Goal: Task Accomplishment & Management: Manage account settings

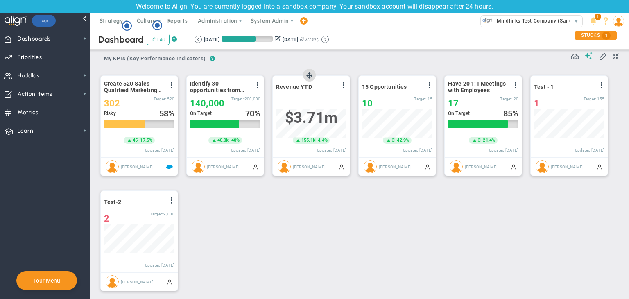
scroll to position [139, 0]
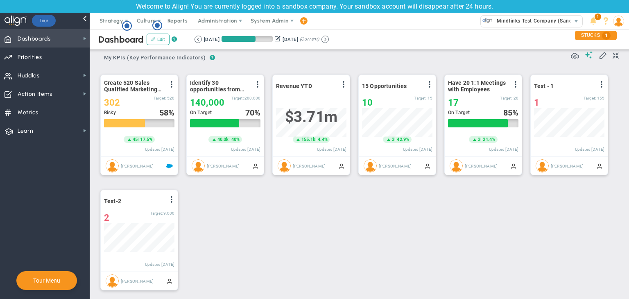
click at [70, 32] on span "Dashboards Dashboards" at bounding box center [45, 38] width 90 height 18
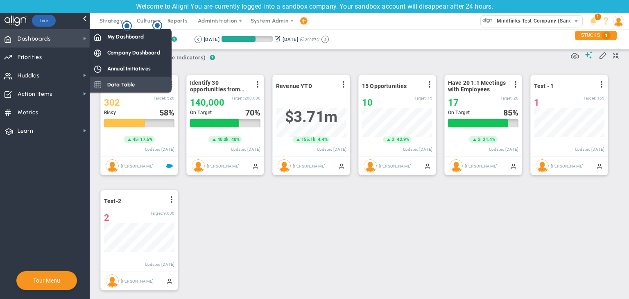
click at [123, 84] on span "Data Table" at bounding box center [121, 85] width 28 height 8
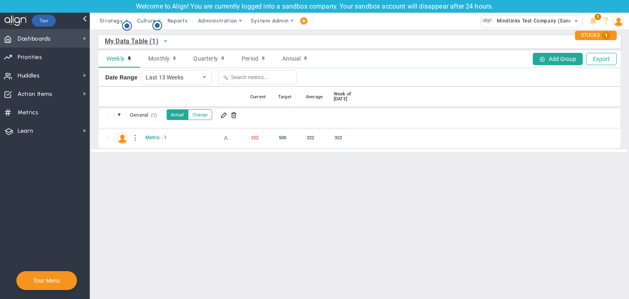
click at [61, 35] on span "Dashboards Dashboards" at bounding box center [45, 38] width 90 height 18
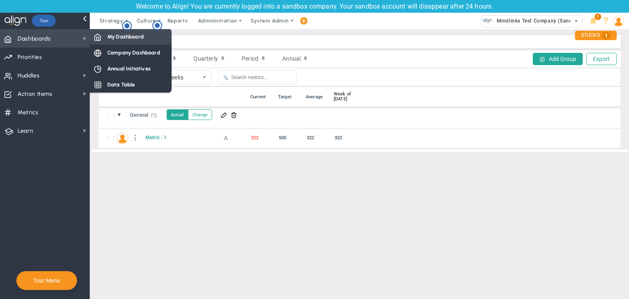
click at [117, 35] on span "My Dashboard" at bounding box center [125, 37] width 36 height 8
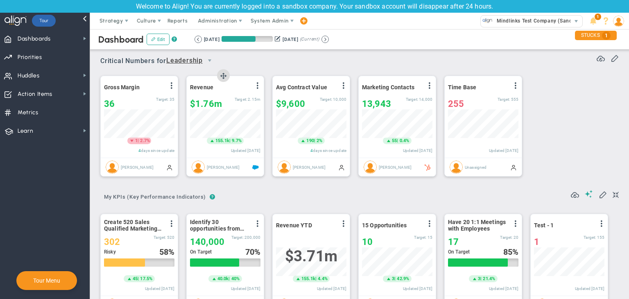
scroll to position [409236, 409195]
click at [220, 23] on span "Administration" at bounding box center [217, 21] width 39 height 6
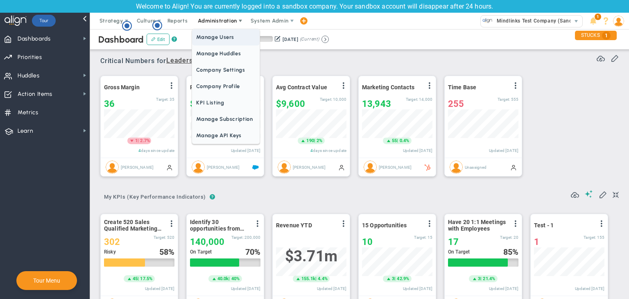
click at [219, 30] on span "Manage Users" at bounding box center [225, 37] width 67 height 16
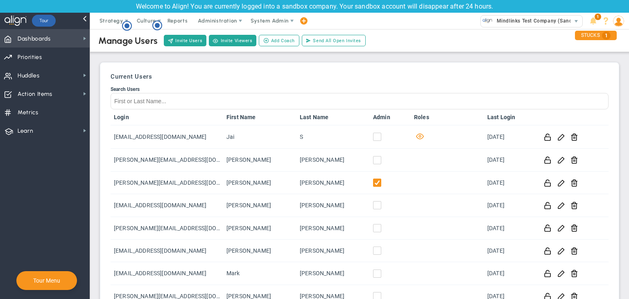
click at [58, 42] on span "Dashboards Dashboards" at bounding box center [45, 38] width 90 height 18
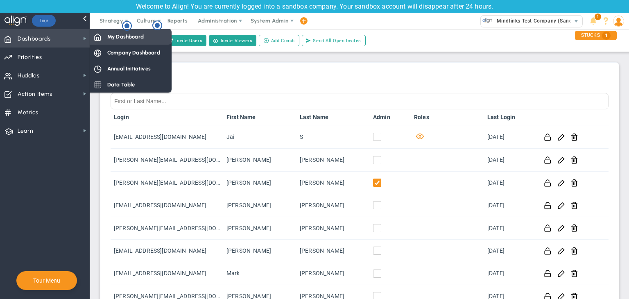
click at [108, 36] on span "My Dashboard" at bounding box center [125, 37] width 36 height 8
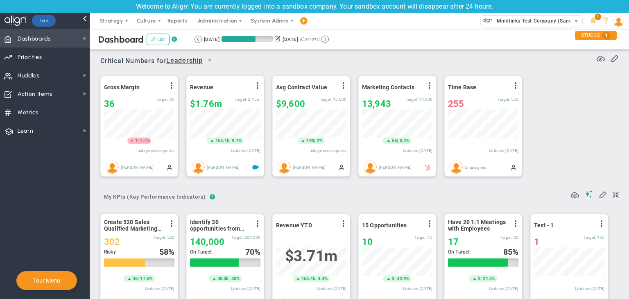
click at [40, 45] on span "Dashboards" at bounding box center [34, 38] width 33 height 17
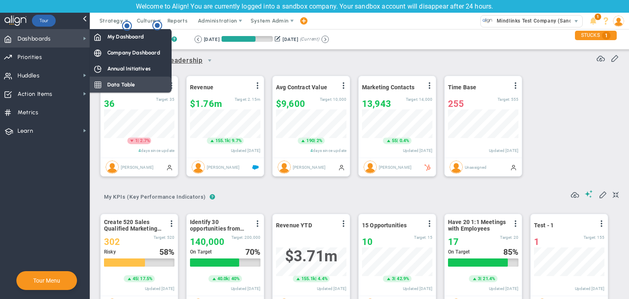
click at [116, 84] on span "Data Table" at bounding box center [121, 85] width 28 height 8
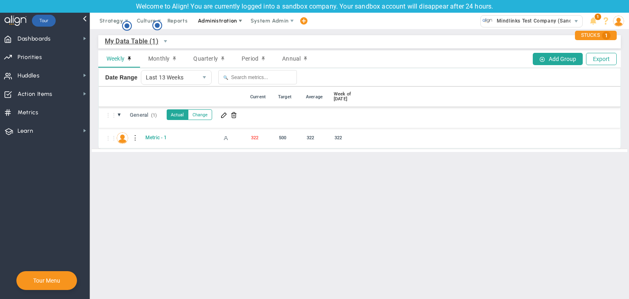
click at [206, 18] on span "Administration" at bounding box center [217, 21] width 39 height 6
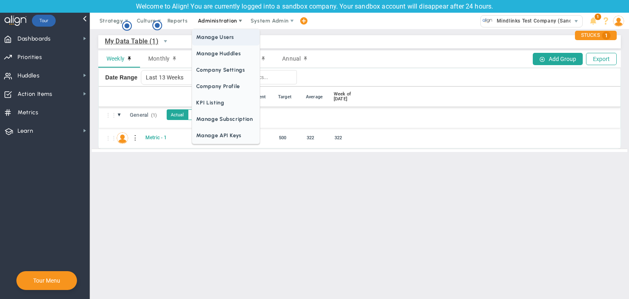
click at [213, 34] on span "Manage Users" at bounding box center [225, 37] width 67 height 16
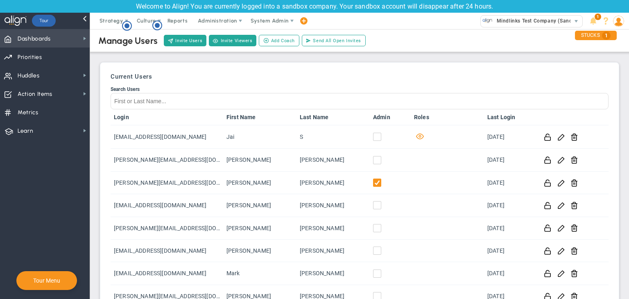
click at [79, 38] on span "Dashboards Dashboards" at bounding box center [45, 38] width 90 height 18
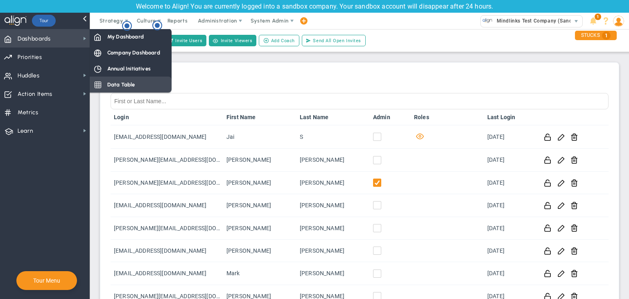
click at [116, 81] on span "Data Table" at bounding box center [121, 85] width 28 height 8
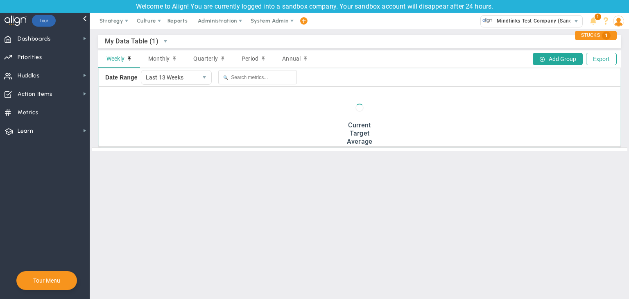
click at [121, 39] on span "My Data Table (1)" at bounding box center [132, 41] width 54 height 10
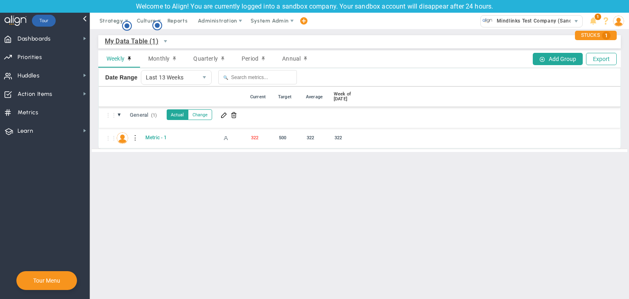
click at [126, 36] on span "My Data Table (1)" at bounding box center [132, 41] width 54 height 10
click at [55, 32] on span "Dashboards Dashboards" at bounding box center [45, 38] width 90 height 18
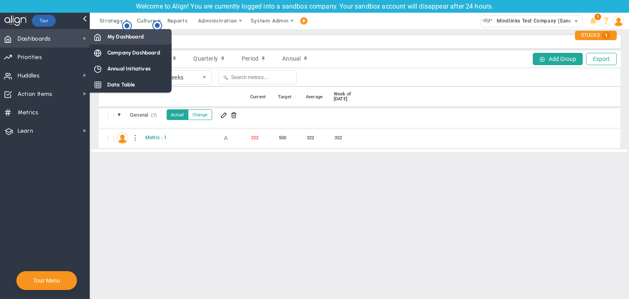
click at [116, 39] on span "My Dashboard" at bounding box center [125, 37] width 36 height 8
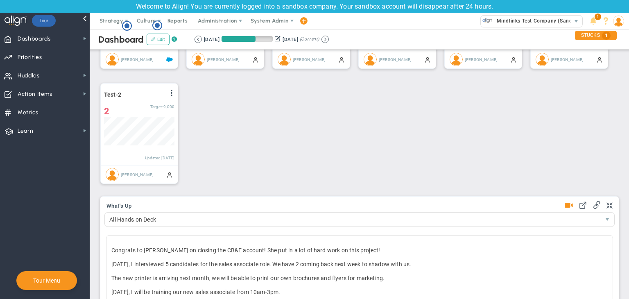
scroll to position [123, 0]
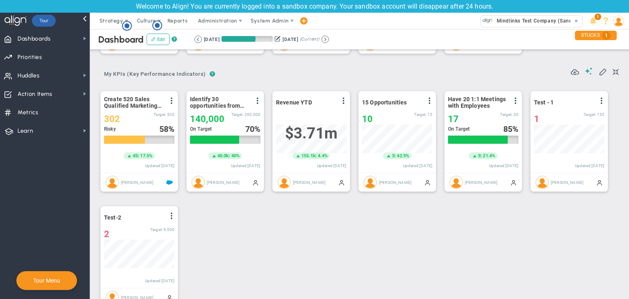
click at [329, 41] on div "[DATE] [DATE] (Current)" at bounding box center [261, 39] width 134 height 7
click at [329, 41] on button at bounding box center [324, 39] width 7 height 7
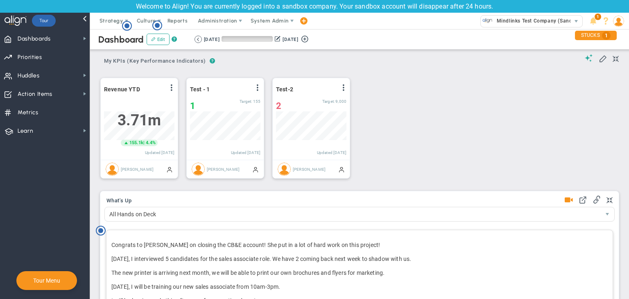
scroll to position [224, 0]
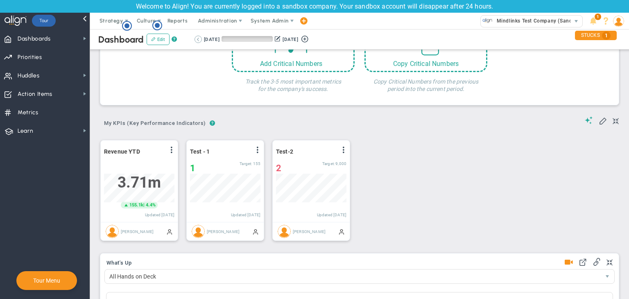
click at [201, 40] on button at bounding box center [197, 39] width 7 height 7
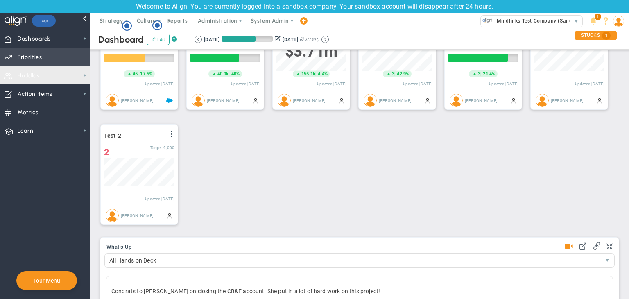
click at [50, 53] on span "Priorities OKR Tree Priorities OKRs" at bounding box center [45, 56] width 90 height 18
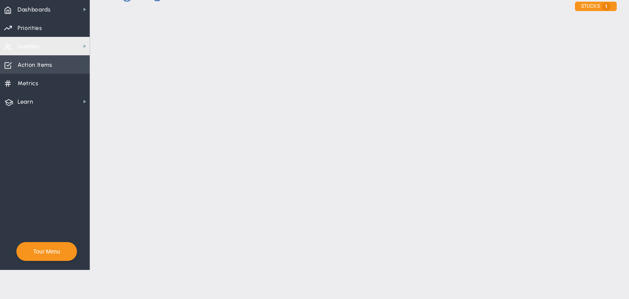
checkbox input "false"
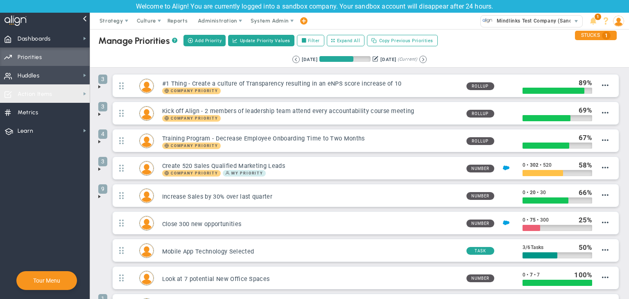
click at [60, 70] on span "Huddles Huddles" at bounding box center [45, 75] width 90 height 18
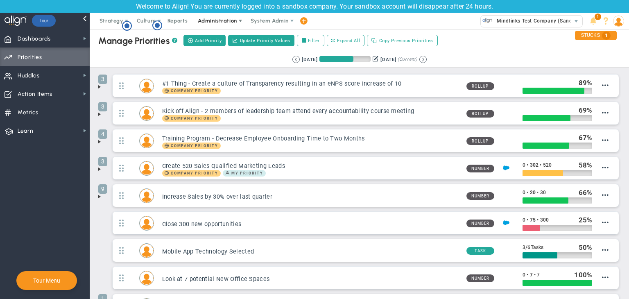
click at [223, 19] on span "Administration" at bounding box center [217, 21] width 39 height 6
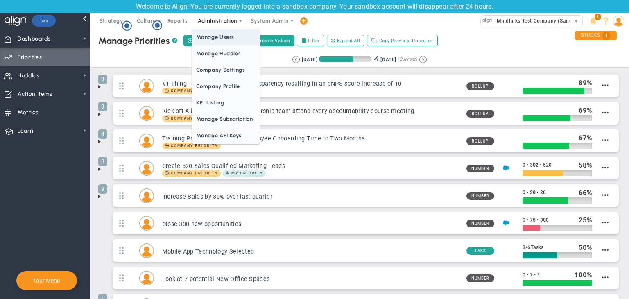
click at [222, 37] on span "Manage Users" at bounding box center [225, 37] width 67 height 16
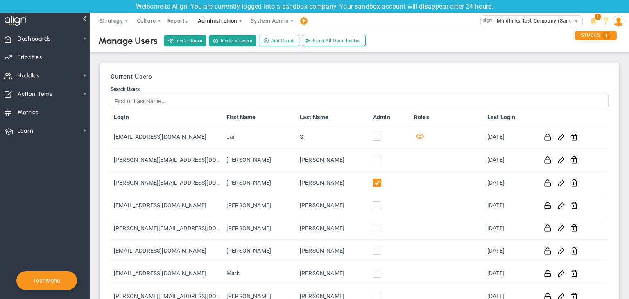
click at [219, 14] on span "Administration" at bounding box center [218, 21] width 52 height 16
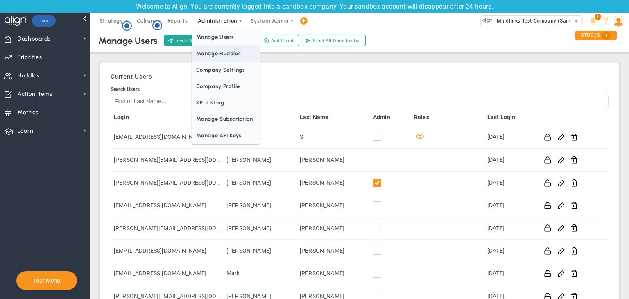
click at [221, 53] on span "Manage Huddles" at bounding box center [225, 53] width 67 height 16
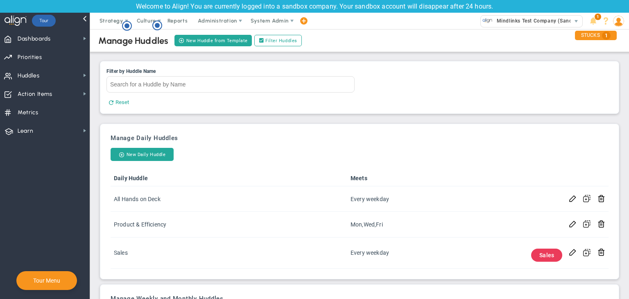
click at [152, 146] on div "Manage Daily Huddles New Daily Huddle Daily Huddle Meets All Hands on Deck Ever…" at bounding box center [359, 201] width 510 height 147
click at [152, 149] on button "New Daily Huddle" at bounding box center [142, 154] width 63 height 13
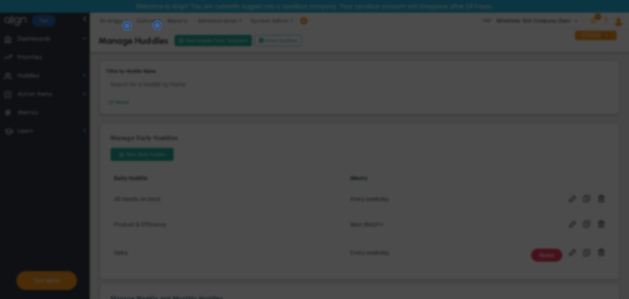
checkbox input "false"
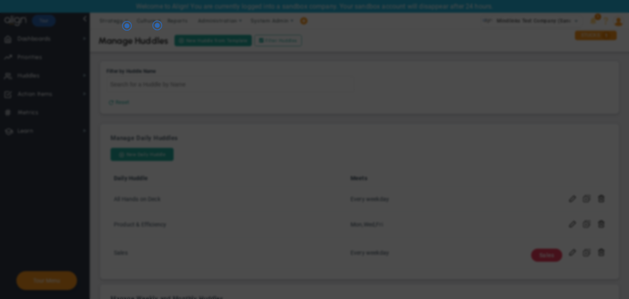
checkbox input "false"
checkbox input "true"
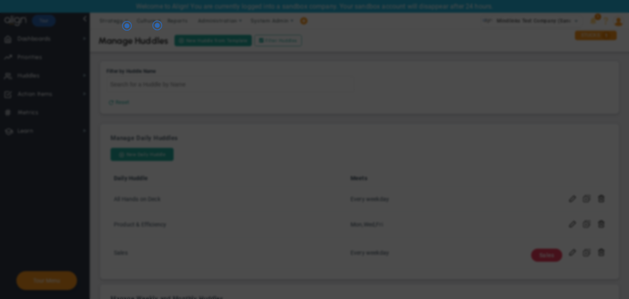
checkbox input "true"
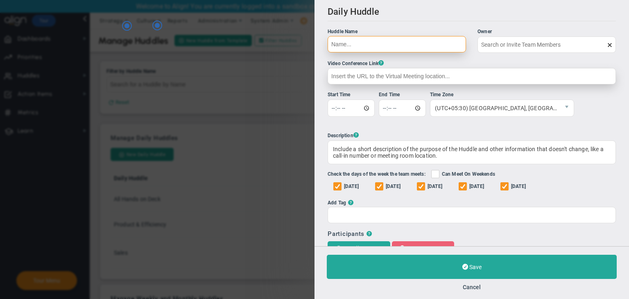
type input "[PERSON_NAME]"
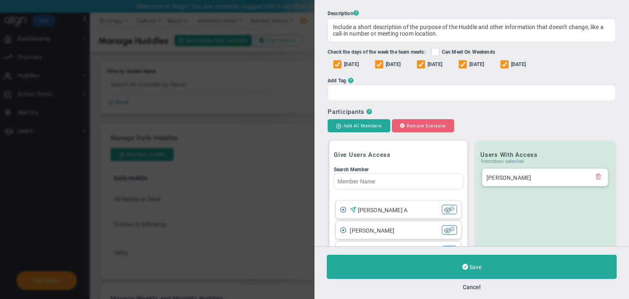
scroll to position [164, 0]
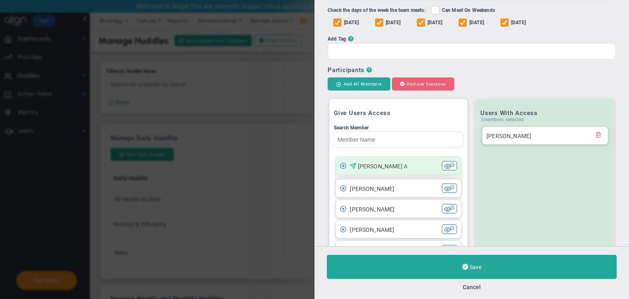
click at [387, 170] on div "[PERSON_NAME] A" at bounding box center [391, 165] width 102 height 9
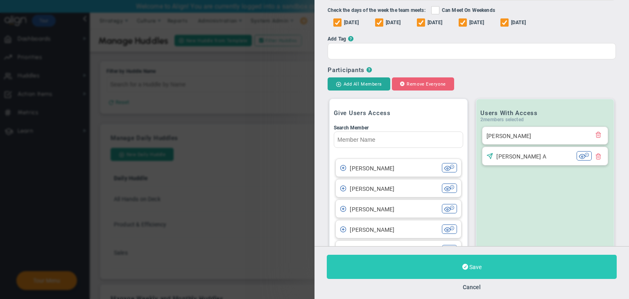
type input "daily test huddle"
click at [466, 265] on span at bounding box center [465, 267] width 6 height 8
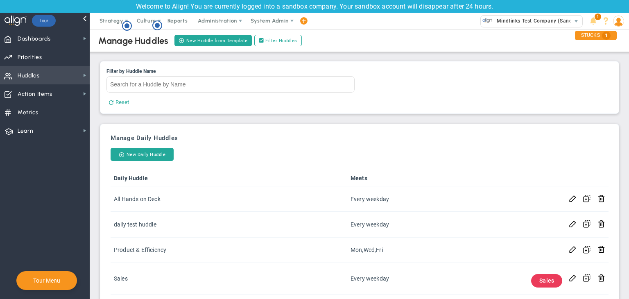
click at [62, 74] on span "Huddles Huddles" at bounding box center [45, 75] width 90 height 18
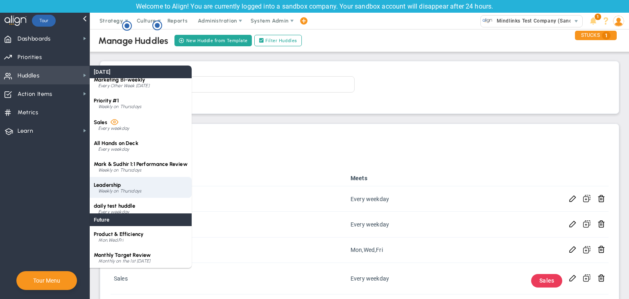
scroll to position [11, 0]
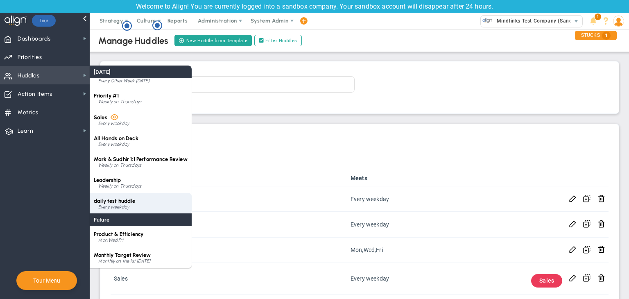
click at [124, 207] on div "Every weekday" at bounding box center [142, 207] width 89 height 5
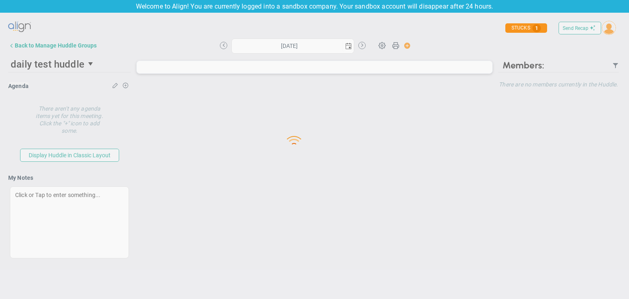
type input "[DATE]"
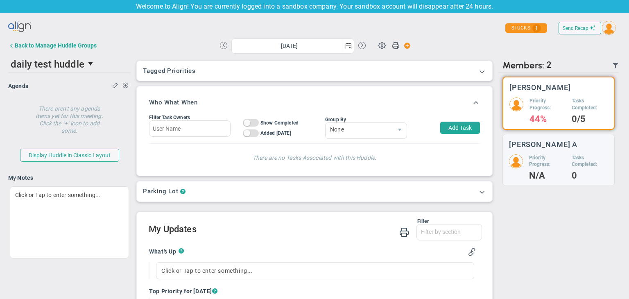
click at [440, 128] on button "Add Task" at bounding box center [460, 128] width 40 height 12
type input "[PERSON_NAME]"
type input "[DATE]"
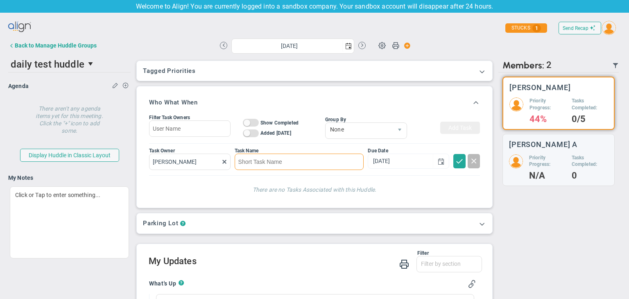
type input "T"
type input "testing precon and data table"
click at [455, 162] on span at bounding box center [459, 160] width 8 height 8
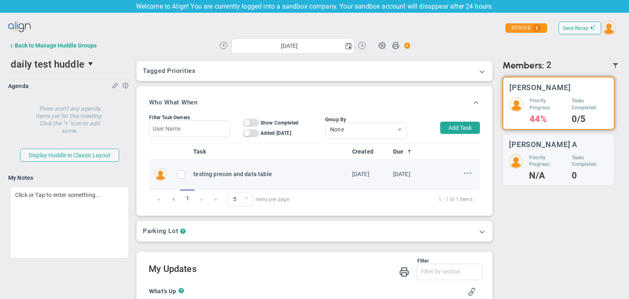
click at [464, 176] on span at bounding box center [468, 173] width 8 height 8
click at [441, 190] on span "Edit" at bounding box center [445, 189] width 9 height 6
type input "[DATE]"
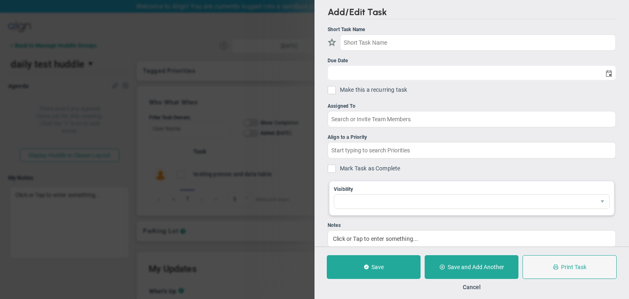
type input "testing precon and data table"
type input "[DATE]"
type input "[PERSON_NAME]"
type input "daily test huddle"
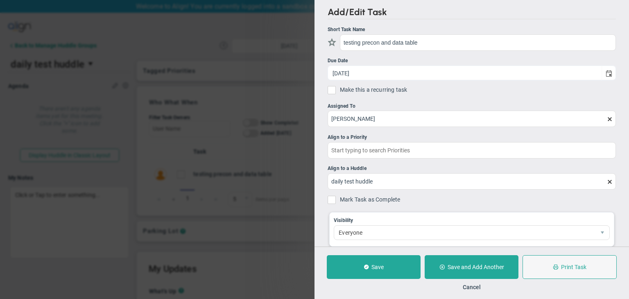
click at [606, 120] on span at bounding box center [609, 119] width 7 height 7
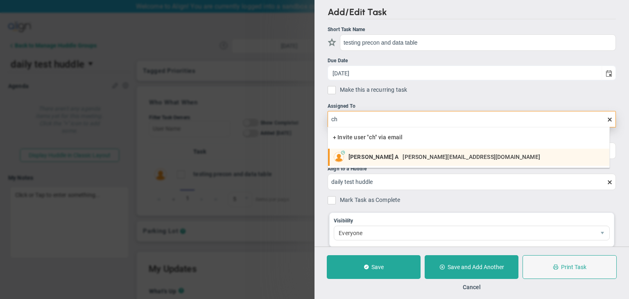
click at [420, 160] on div "Chandrika A [EMAIL_ADDRESS][DOMAIN_NAME]" at bounding box center [446, 157] width 196 height 10
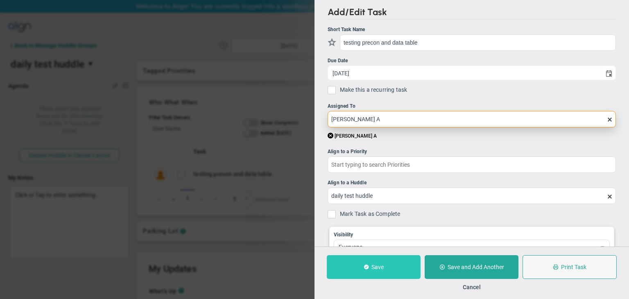
type input "[PERSON_NAME] A"
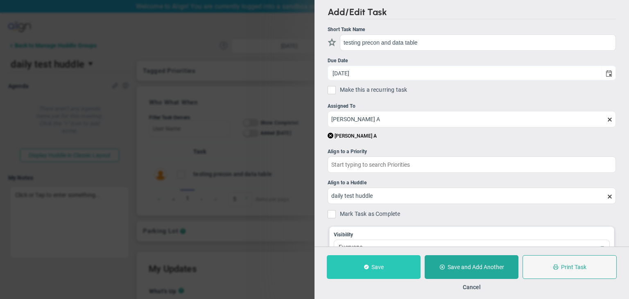
click at [388, 261] on button "Save" at bounding box center [374, 267] width 94 height 24
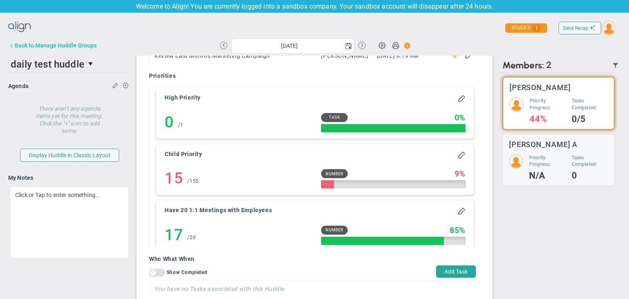
click at [36, 48] on div "Back to Manage Huddle Groups" at bounding box center [56, 45] width 82 height 7
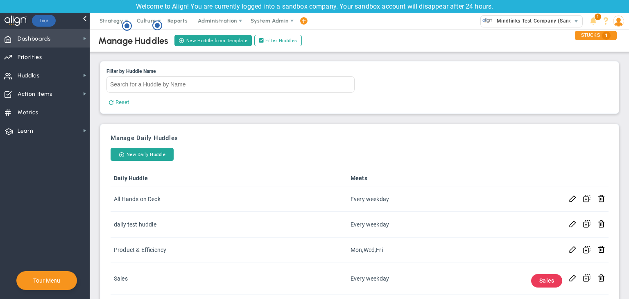
click at [63, 41] on span "Dashboards Dashboards" at bounding box center [45, 38] width 90 height 18
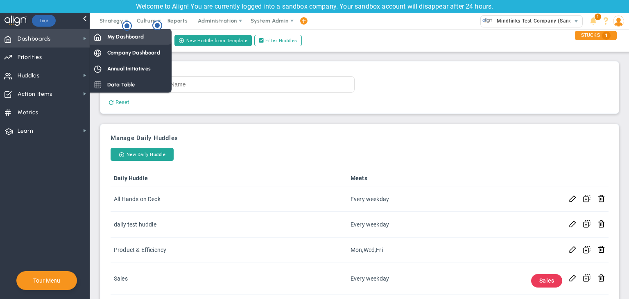
click at [100, 36] on span at bounding box center [97, 36] width 7 height 7
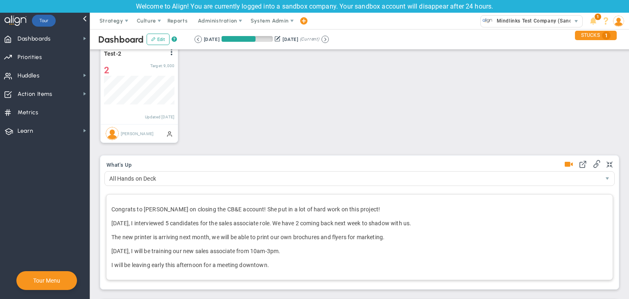
scroll to position [409236, 409195]
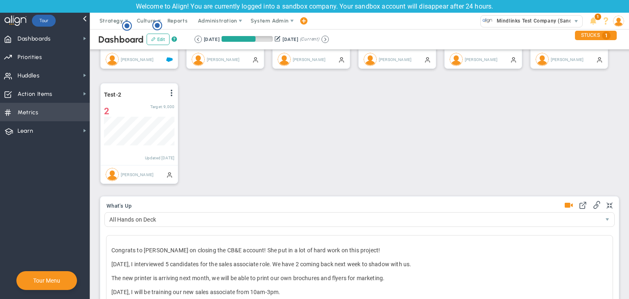
click at [44, 118] on span "Metrics Metrics" at bounding box center [45, 112] width 90 height 18
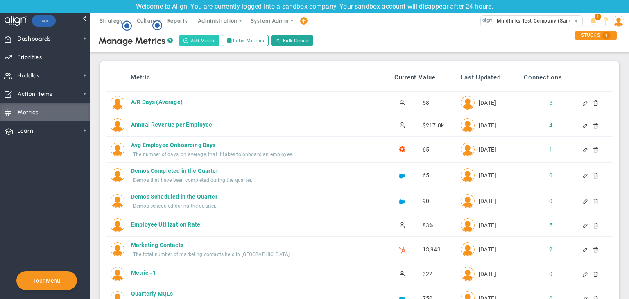
click at [198, 43] on button "Add Metric" at bounding box center [199, 40] width 41 height 11
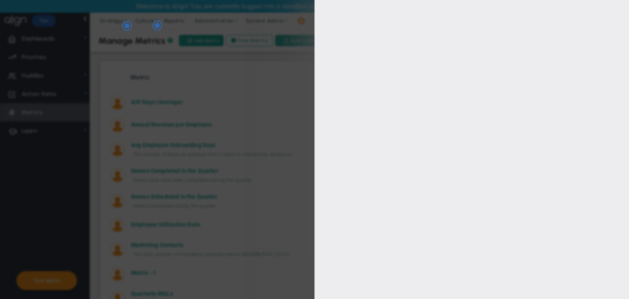
type input "[PERSON_NAME]"
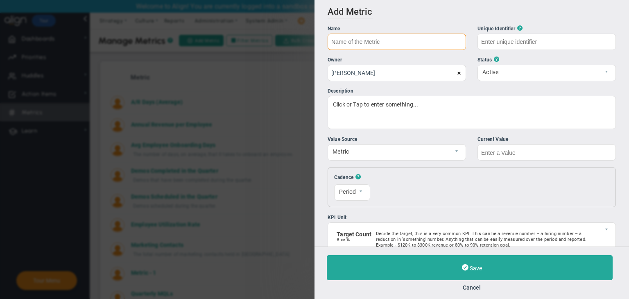
click at [361, 41] on input "text" at bounding box center [396, 42] width 138 height 16
type input "T"
type input "Metric Test - 1"
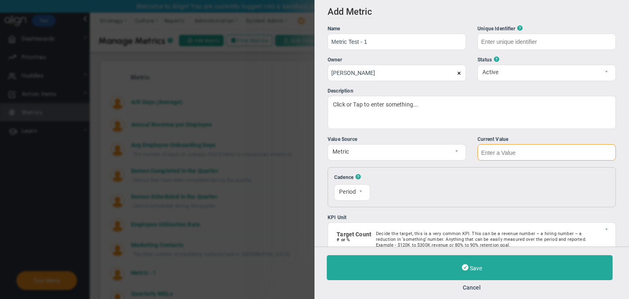
click at [510, 151] on input "text" at bounding box center [546, 152] width 138 height 16
type input "Metric-Test---1"
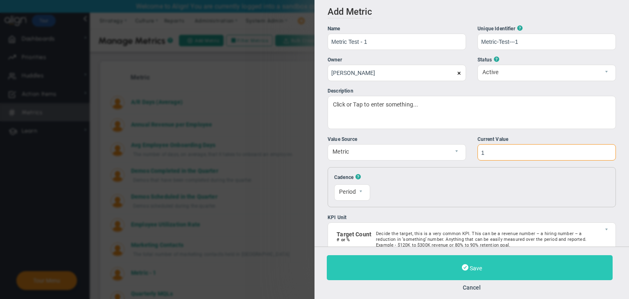
type input "1"
click at [467, 257] on button "Save" at bounding box center [470, 267] width 286 height 25
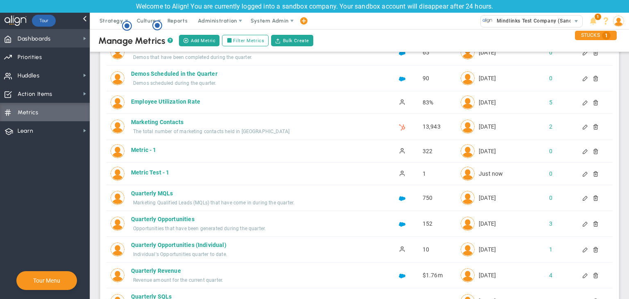
click at [43, 39] on span "Dashboards" at bounding box center [34, 38] width 33 height 17
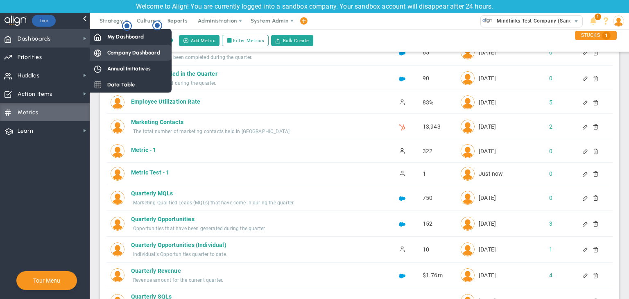
click at [130, 47] on div "Company Dashboard" at bounding box center [131, 53] width 82 height 16
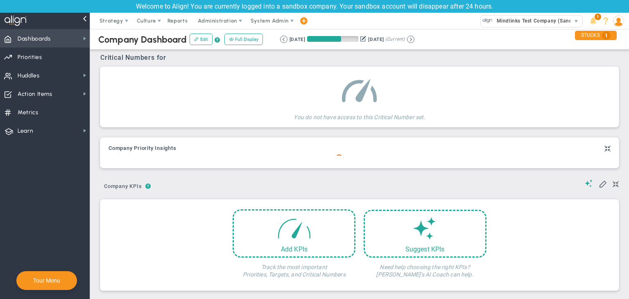
click at [77, 38] on span "Dashboards Dashboards" at bounding box center [45, 38] width 90 height 18
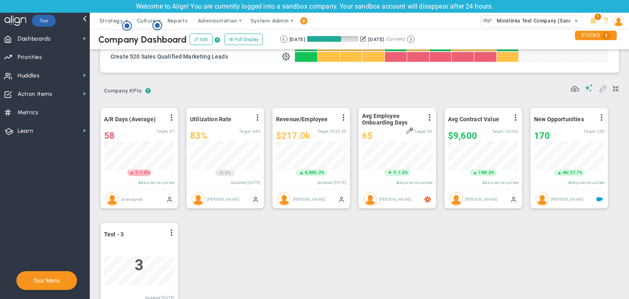
click at [598, 92] on button at bounding box center [602, 88] width 8 height 9
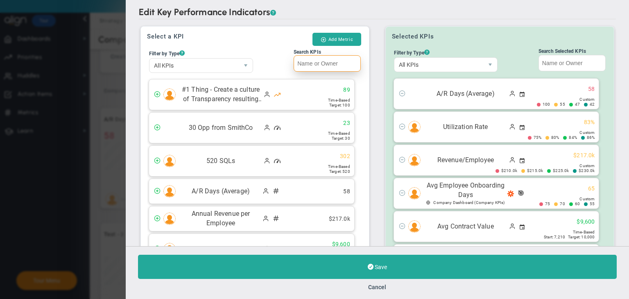
click at [325, 64] on input "Search KPIs" at bounding box center [326, 63] width 67 height 16
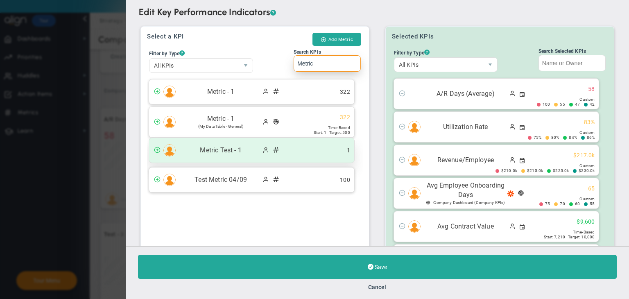
click at [316, 148] on div "Metric Test - 1 1" at bounding box center [251, 150] width 205 height 25
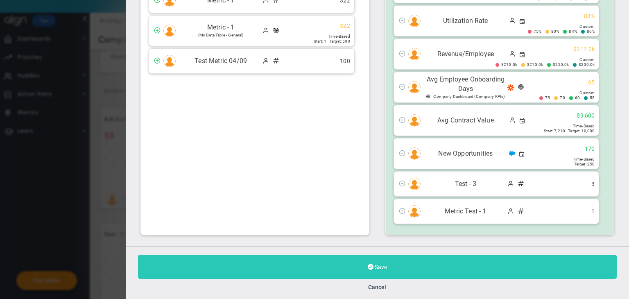
type input "Metric"
click at [383, 269] on span "Save" at bounding box center [380, 267] width 12 height 7
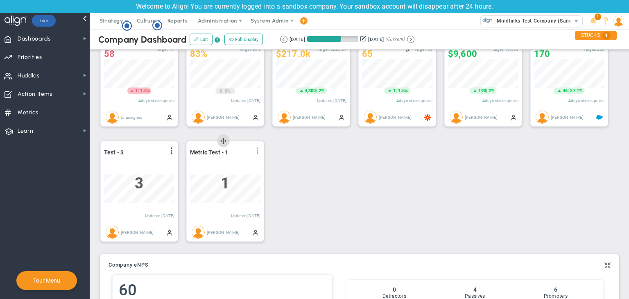
click at [258, 150] on span at bounding box center [257, 150] width 7 height 7
click at [244, 161] on li "View Historical Graph" at bounding box center [234, 157] width 58 height 10
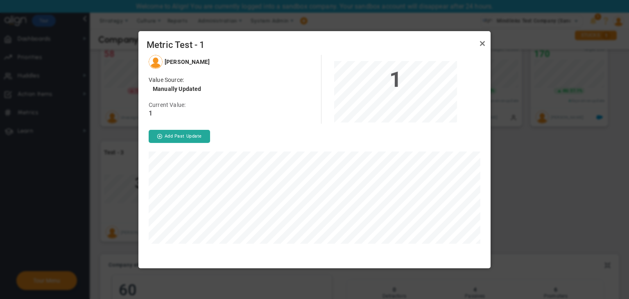
drag, startPoint x: 481, startPoint y: 40, endPoint x: 470, endPoint y: 55, distance: 18.7
click at [481, 40] on link "Close" at bounding box center [482, 43] width 10 height 10
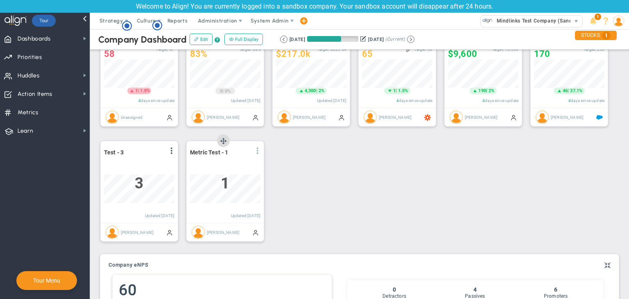
click at [255, 149] on span at bounding box center [257, 150] width 7 height 7
click at [229, 166] on li "Edit" at bounding box center [234, 167] width 58 height 10
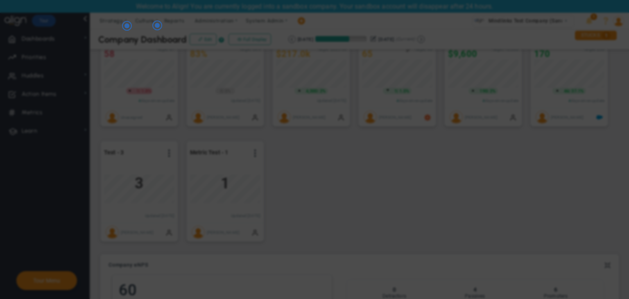
radio input "true"
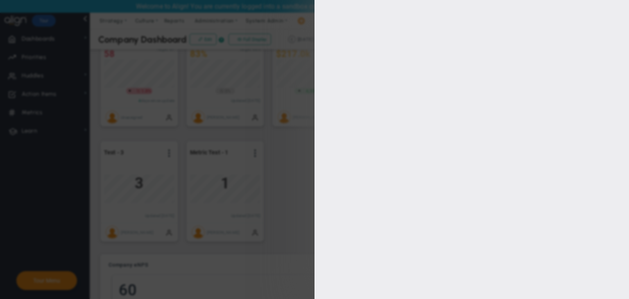
checkbox input "true"
type input "[PERSON_NAME]"
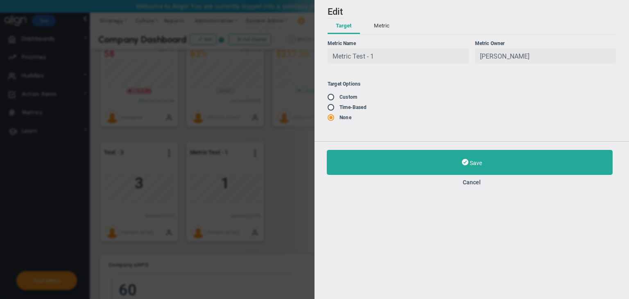
click at [329, 108] on span at bounding box center [331, 107] width 8 height 7
click at [336, 99] on input "radio" at bounding box center [333, 97] width 8 height 7
radio input "true"
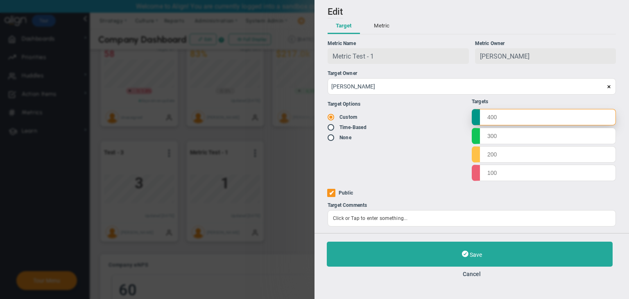
click at [498, 117] on input "text" at bounding box center [543, 117] width 144 height 16
type input "4000"
click at [503, 139] on input "text" at bounding box center [543, 135] width 144 height 16
type input "9"
type input "3999"
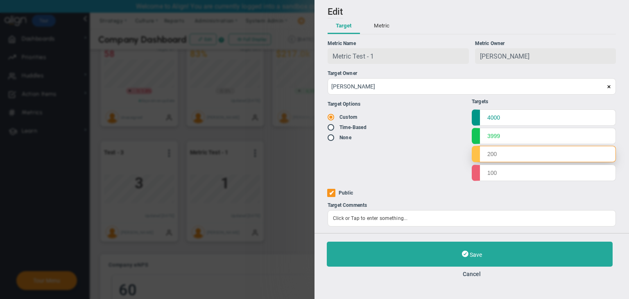
click at [512, 155] on input "text" at bounding box center [543, 154] width 144 height 16
type input "2999"
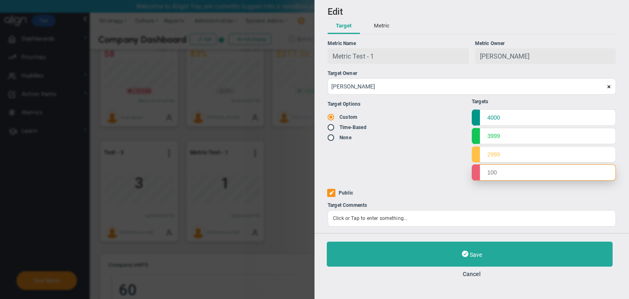
click at [510, 176] on input "text" at bounding box center [543, 172] width 144 height 16
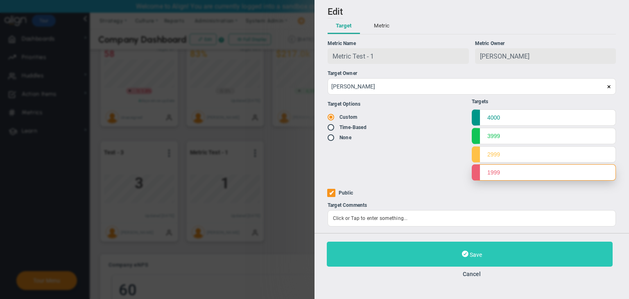
type input "1999"
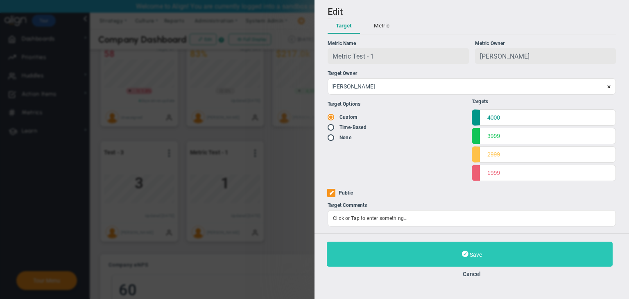
click at [496, 255] on button "Save" at bounding box center [470, 253] width 286 height 25
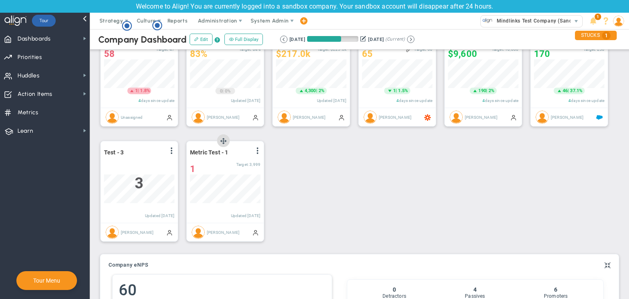
drag, startPoint x: 236, startPoint y: 149, endPoint x: 192, endPoint y: 151, distance: 44.3
click at [193, 151] on div "Metric Test - 1 View Historical Graph Edit Make "No Change" Update Add Past Upd…" at bounding box center [225, 152] width 70 height 11
click at [186, 153] on div "Metric Test - 1 View Historical Graph Edit Make "No Change" Update Add Past Upd…" at bounding box center [225, 191] width 78 height 101
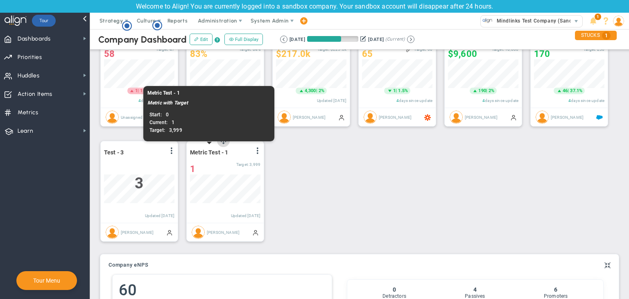
drag, startPoint x: 235, startPoint y: 151, endPoint x: 196, endPoint y: 151, distance: 39.3
click at [196, 151] on div "Metric Test - 1 View Historical Graph Edit Make "No Change" Update Add Past Upd…" at bounding box center [225, 152] width 70 height 11
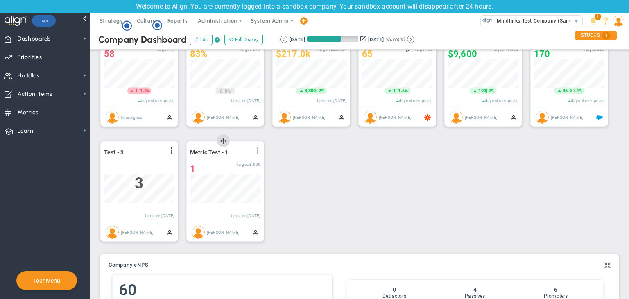
click at [260, 152] on span at bounding box center [257, 150] width 7 height 7
click at [232, 164] on li "Edit" at bounding box center [234, 167] width 58 height 10
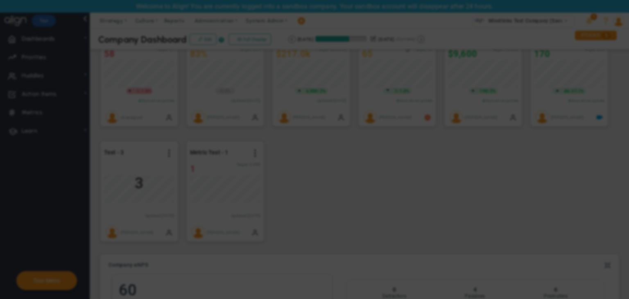
radio input "true"
checkbox input "false"
type input "Metric Test - 1"
type input "Metric-Test---1"
type input "[PERSON_NAME]"
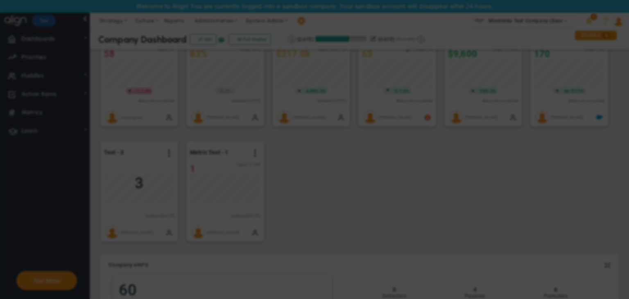
type input "1"
type input "[PERSON_NAME]"
radio input "true"
type input "4000"
type input "3999"
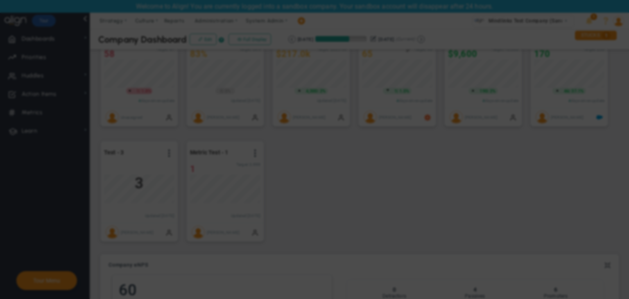
type input "2999"
type input "1999"
checkbox input "true"
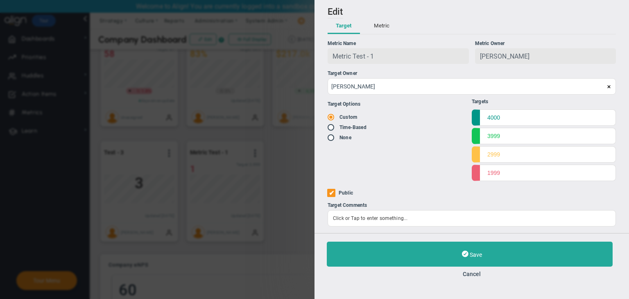
click at [388, 27] on button "Metric" at bounding box center [381, 26] width 32 height 16
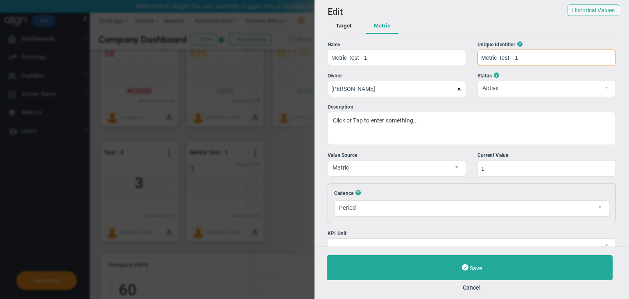
drag, startPoint x: 515, startPoint y: 61, endPoint x: 475, endPoint y: 63, distance: 40.6
click at [477, 63] on input "Metric-Test---1" at bounding box center [546, 58] width 138 height 16
click at [465, 289] on button "Cancel" at bounding box center [472, 287] width 290 height 7
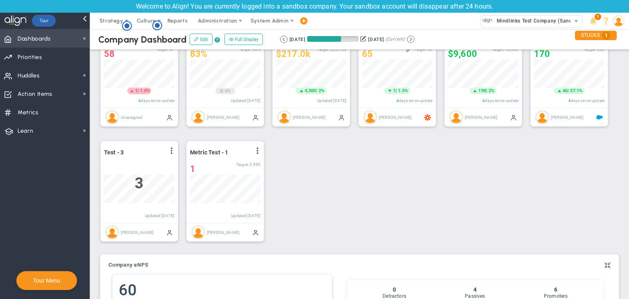
click at [68, 41] on span "Dashboards Dashboards" at bounding box center [45, 38] width 90 height 18
click at [86, 40] on span at bounding box center [84, 38] width 7 height 7
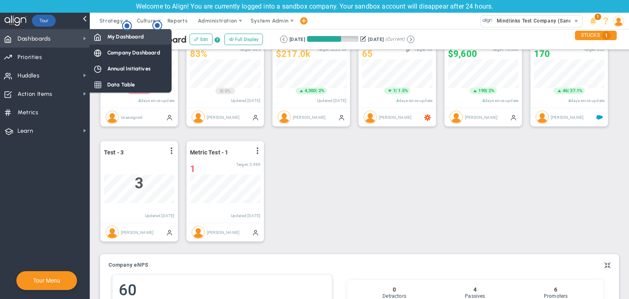
click at [95, 38] on span at bounding box center [97, 36] width 7 height 7
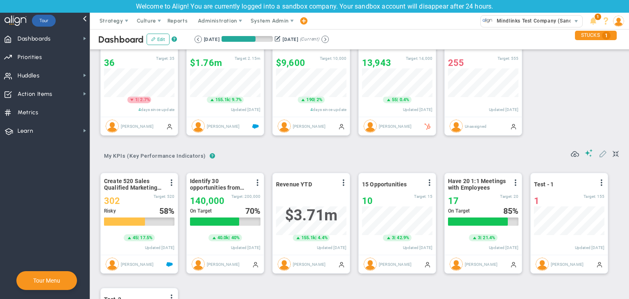
click at [598, 152] on span at bounding box center [602, 153] width 8 height 8
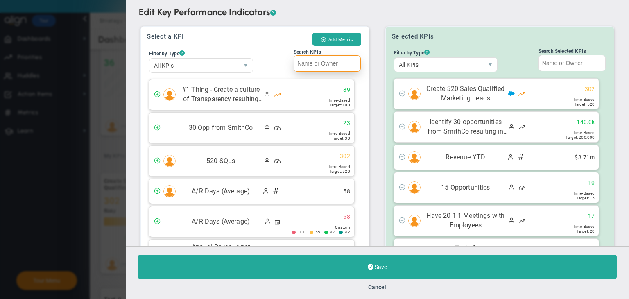
click at [332, 68] on input "Search KPIs" at bounding box center [326, 63] width 67 height 16
paste input "Metric-Test---1"
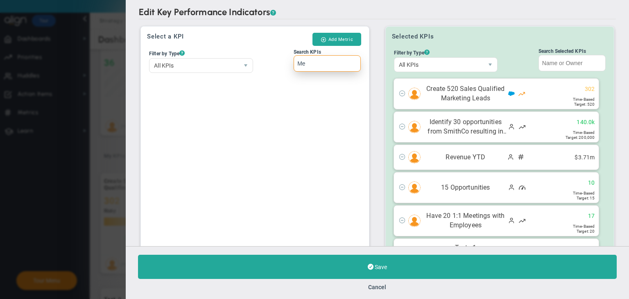
type input "M"
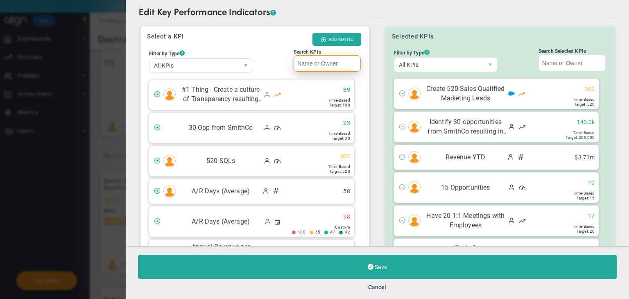
click at [326, 63] on input "Search KPIs" at bounding box center [326, 63] width 67 height 16
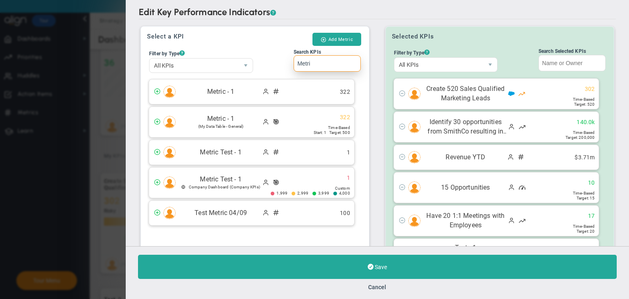
drag, startPoint x: 307, startPoint y: 149, endPoint x: 309, endPoint y: 154, distance: 5.9
click at [307, 149] on div "Metric Test - 1 1" at bounding box center [251, 152] width 205 height 25
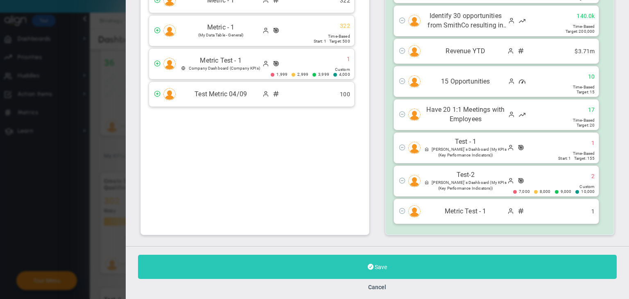
type input "Metri"
click at [361, 268] on button "Save" at bounding box center [377, 267] width 478 height 24
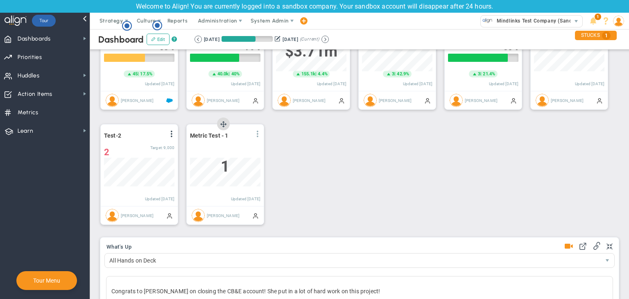
click at [256, 135] on span at bounding box center [257, 134] width 7 height 7
click at [224, 149] on li "Edit" at bounding box center [234, 150] width 58 height 10
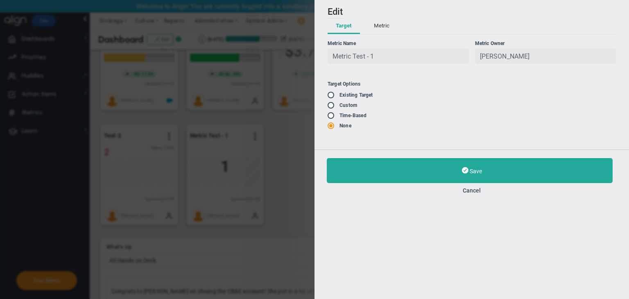
click at [333, 99] on input "radio" at bounding box center [333, 95] width 8 height 7
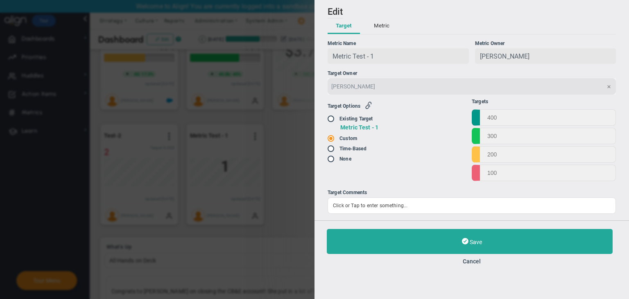
radio input "false"
radio input "true"
radio input "false"
type input "4000"
type input "3999"
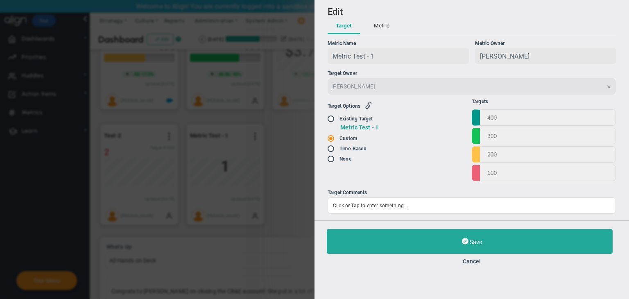
type input "2999"
type input "1999"
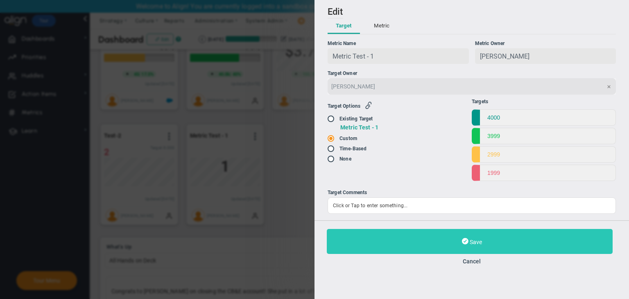
click at [449, 238] on button "Save" at bounding box center [470, 241] width 286 height 25
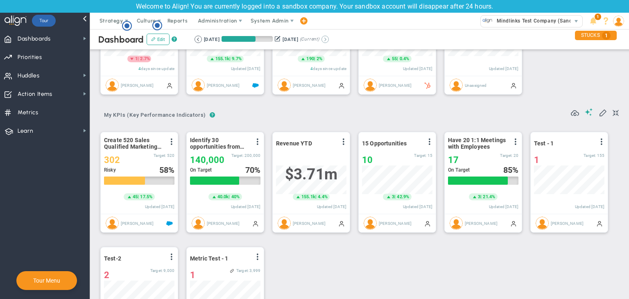
click at [329, 39] on button at bounding box center [324, 39] width 7 height 7
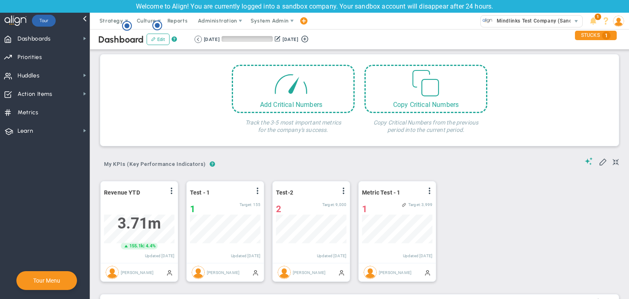
click at [202, 41] on div "[DATE] [DATE] (Current)" at bounding box center [252, 39] width 116 height 7
click at [199, 38] on button at bounding box center [197, 39] width 7 height 7
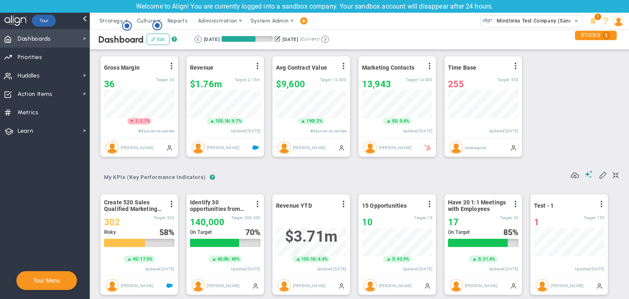
click at [38, 43] on span "Dashboards" at bounding box center [34, 38] width 33 height 17
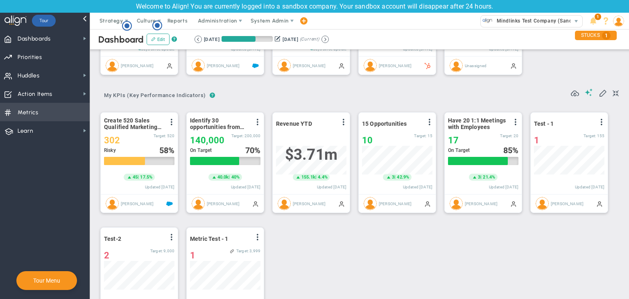
click at [60, 103] on span "Metrics Metrics" at bounding box center [45, 112] width 90 height 18
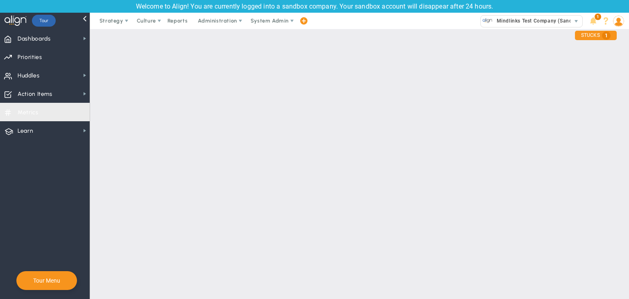
checkbox input "false"
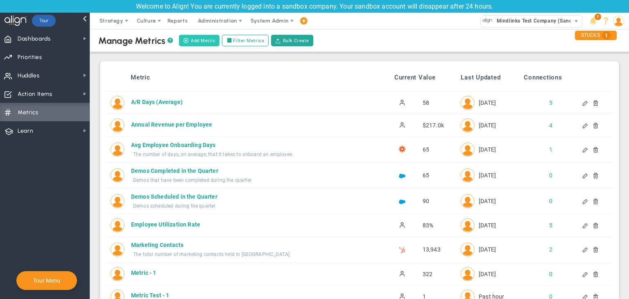
click at [196, 39] on button "Add Metric" at bounding box center [199, 40] width 41 height 11
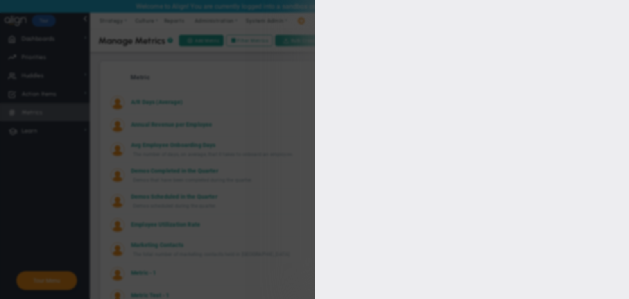
type input "[PERSON_NAME]"
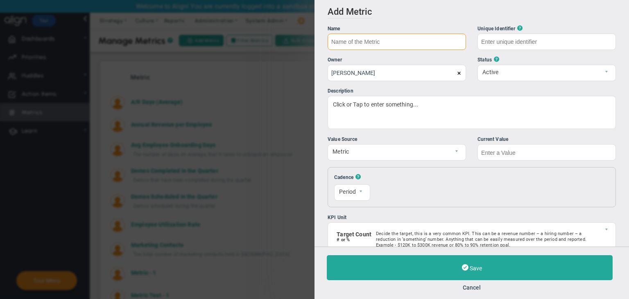
click at [391, 43] on input "text" at bounding box center [396, 42] width 138 height 16
type input "m"
type input "Metric Test - 2"
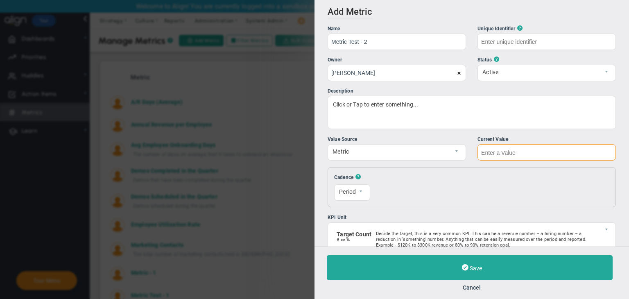
click at [554, 151] on input "text" at bounding box center [546, 152] width 138 height 16
type input "Metric-Test---2"
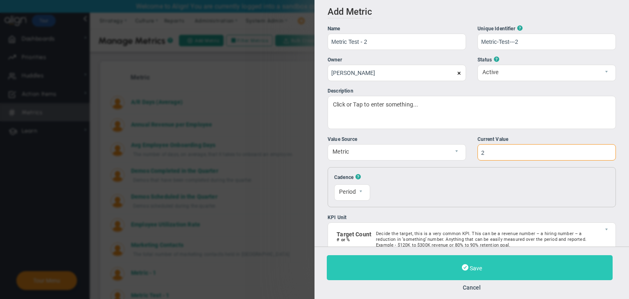
type input "2"
click at [518, 262] on button "Save" at bounding box center [470, 267] width 286 height 25
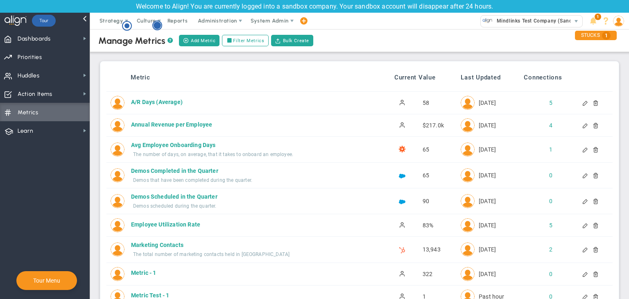
click at [154, 25] on circle "Hotspot (open by clicking or pressing space/enter)" at bounding box center [157, 25] width 9 height 9
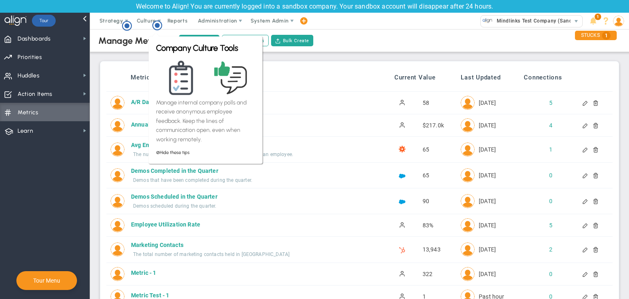
click at [136, 48] on div "Manage Metrics ? Add Metric Filter Metrics Bulk Create" at bounding box center [359, 40] width 555 height 23
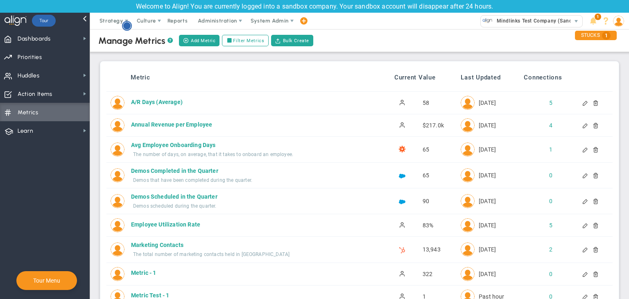
click at [127, 27] on circle "Hotspot (open by clicking or pressing space/enter)" at bounding box center [126, 25] width 7 height 7
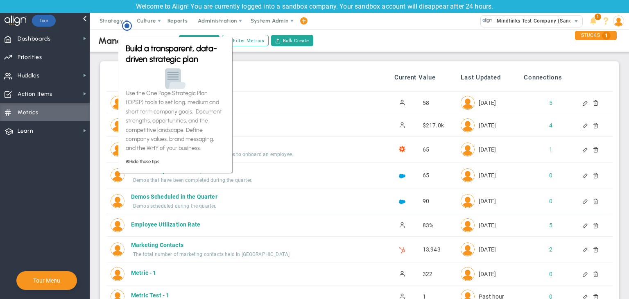
click at [117, 52] on div "Build a transparent, data-driven strategic plan Use the One Page Strategic Plan…" at bounding box center [175, 102] width 116 height 143
click at [54, 37] on span "Dashboards Dashboards" at bounding box center [45, 38] width 90 height 18
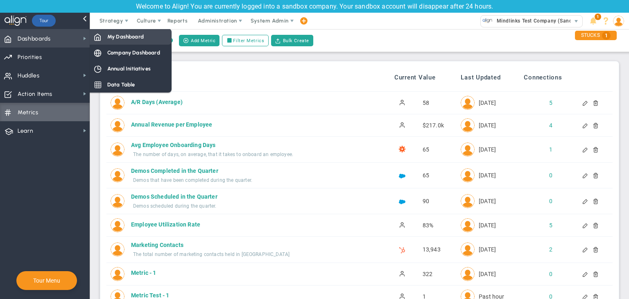
click at [130, 41] on div "My Dashboard" at bounding box center [131, 37] width 82 height 16
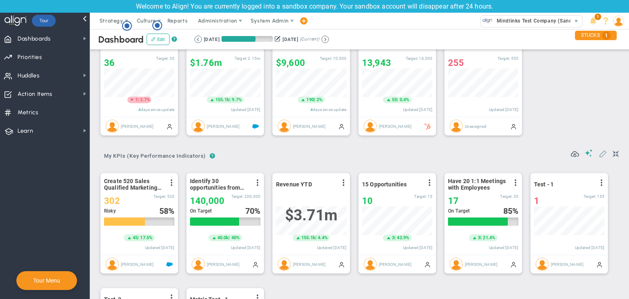
click at [598, 153] on span at bounding box center [602, 153] width 8 height 8
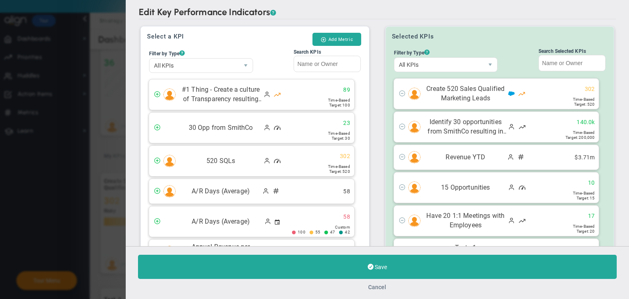
click at [375, 288] on button "Cancel" at bounding box center [377, 287] width 18 height 7
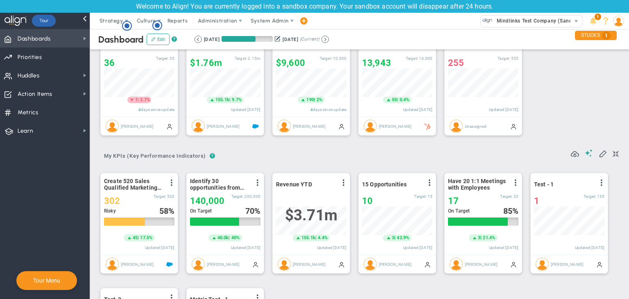
click at [71, 41] on span "Dashboards Dashboards" at bounding box center [45, 38] width 90 height 18
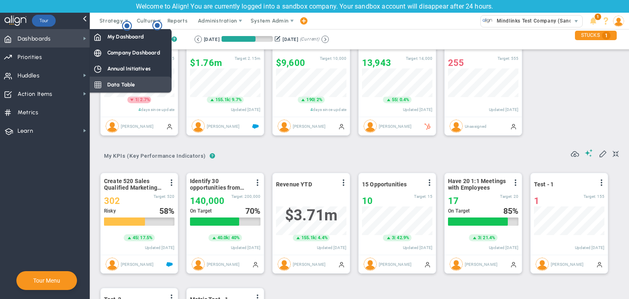
click at [123, 83] on span "Data Table" at bounding box center [121, 85] width 28 height 8
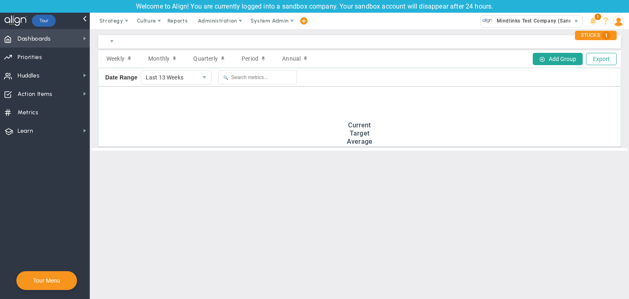
click at [58, 41] on span "Dashboards Dashboards" at bounding box center [45, 38] width 90 height 18
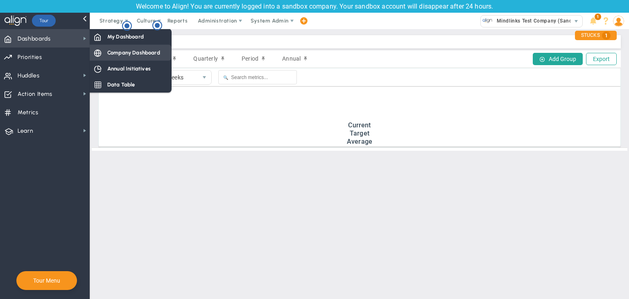
click at [116, 52] on span "Company Dashboard" at bounding box center [133, 53] width 53 height 8
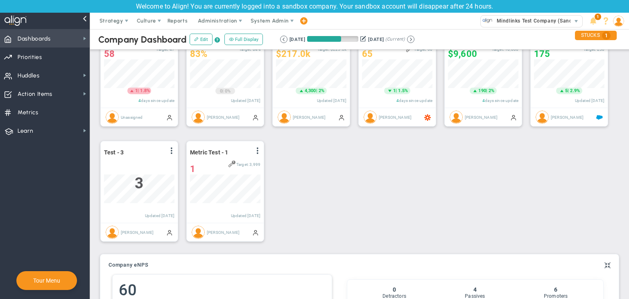
click at [62, 36] on span "Dashboards Dashboards" at bounding box center [45, 38] width 90 height 18
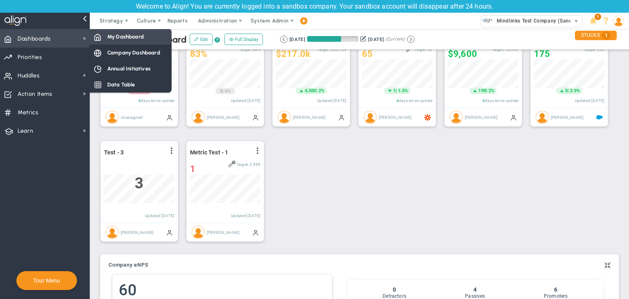
click at [118, 33] on span "My Dashboard" at bounding box center [125, 37] width 36 height 8
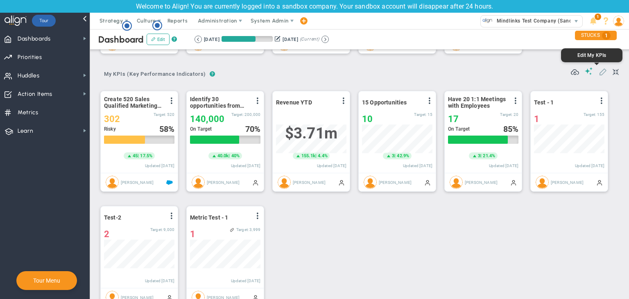
click at [598, 69] on span at bounding box center [602, 71] width 8 height 8
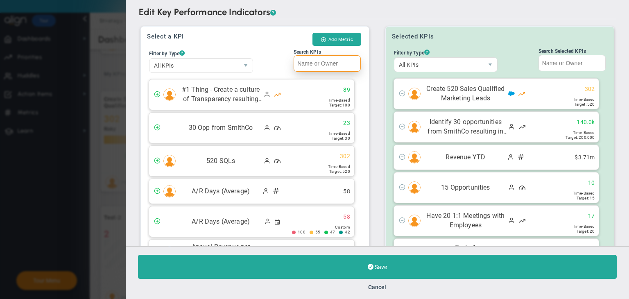
click at [334, 59] on input "Search KPIs" at bounding box center [326, 63] width 67 height 16
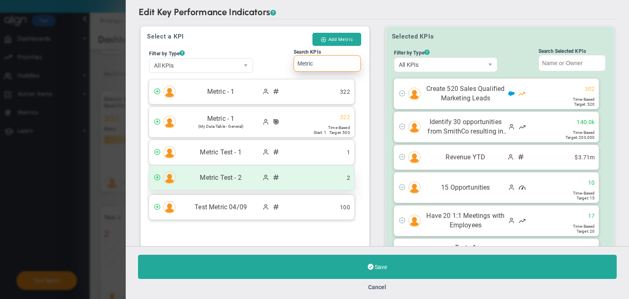
click at [337, 179] on ul "2" at bounding box center [338, 178] width 31 height 8
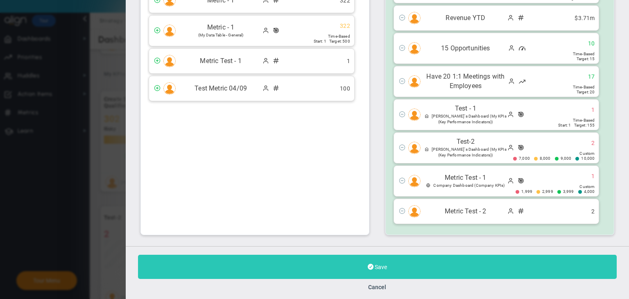
type input "Metric"
click at [413, 264] on button "Save" at bounding box center [377, 267] width 478 height 24
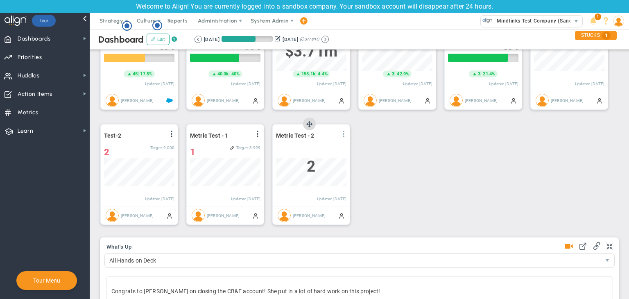
click at [346, 134] on span at bounding box center [343, 134] width 7 height 7
click at [307, 156] on li "Add Past Update" at bounding box center [320, 161] width 58 height 10
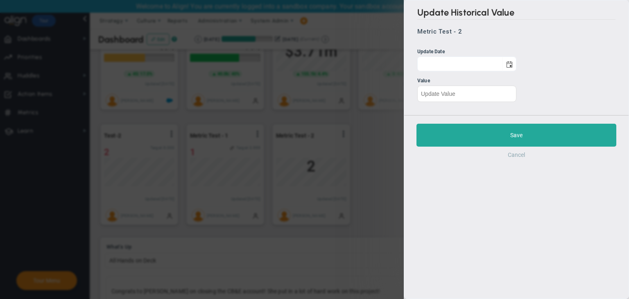
click at [521, 153] on button "Cancel" at bounding box center [515, 154] width 17 height 7
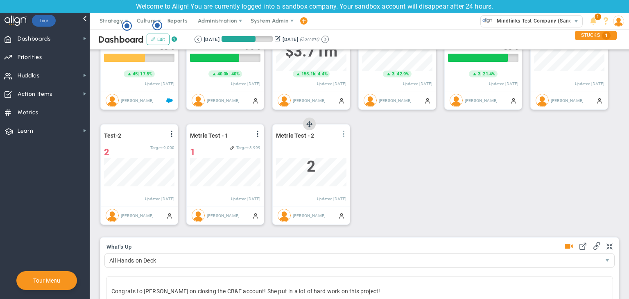
click at [346, 133] on span at bounding box center [343, 134] width 7 height 7
click at [322, 149] on li "Edit" at bounding box center [320, 150] width 58 height 10
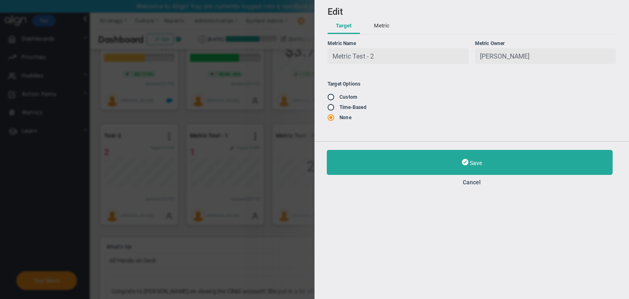
click at [332, 108] on input "radio" at bounding box center [333, 107] width 8 height 7
radio input "true"
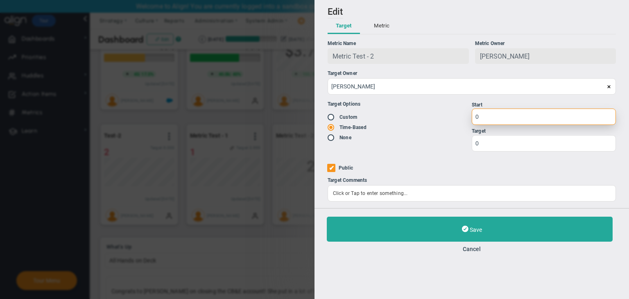
click at [501, 115] on input "0" at bounding box center [543, 116] width 144 height 16
type input "1"
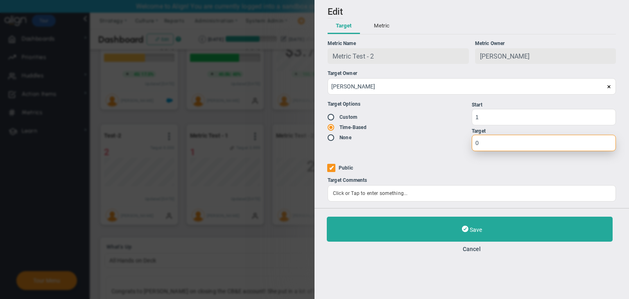
click at [495, 148] on input "0" at bounding box center [543, 143] width 144 height 16
type input "5"
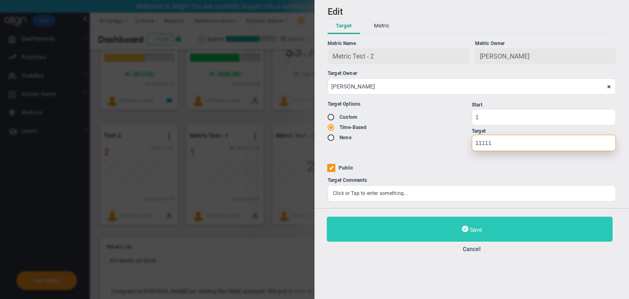
type input "11111"
click at [492, 227] on button "Save" at bounding box center [470, 229] width 286 height 25
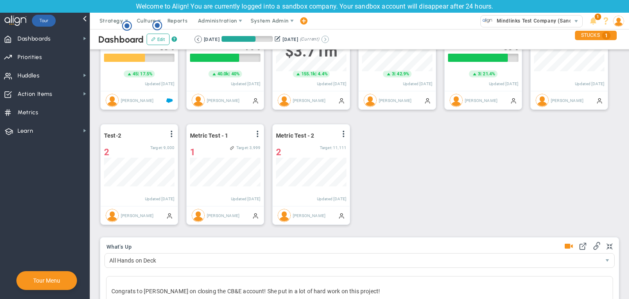
click at [329, 40] on button at bounding box center [324, 39] width 7 height 7
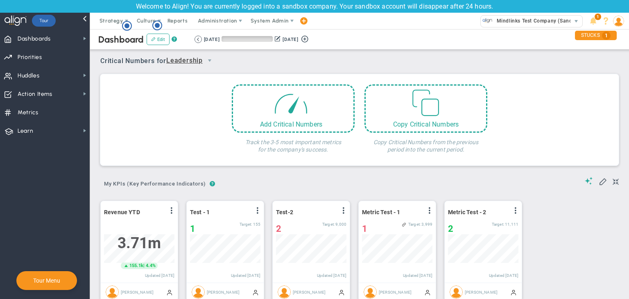
click at [192, 39] on div "Retrieving period... [DATE] [DATE] (Current)" at bounding box center [252, 39] width 124 height 7
click at [197, 41] on button at bounding box center [197, 39] width 7 height 7
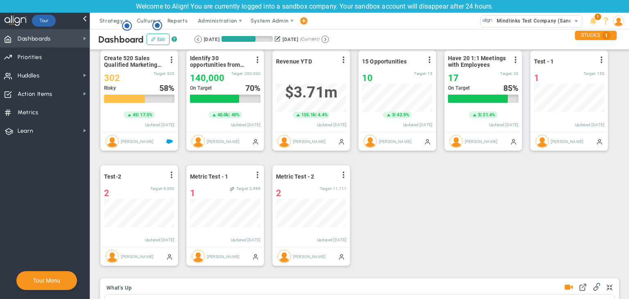
click at [32, 38] on span "Dashboards" at bounding box center [34, 38] width 33 height 17
drag, startPoint x: 324, startPoint y: 174, endPoint x: 274, endPoint y: 174, distance: 49.9
click at [274, 174] on div "Metric Test - 2 View Historical Graph Edit Make "No Change" Update Add Past Upd…" at bounding box center [311, 205] width 77 height 81
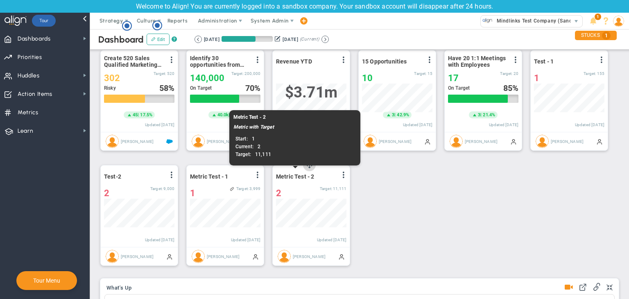
drag, startPoint x: 275, startPoint y: 172, endPoint x: 329, endPoint y: 174, distance: 53.7
click at [313, 178] on span "Metric Test - 2" at bounding box center [295, 176] width 38 height 7
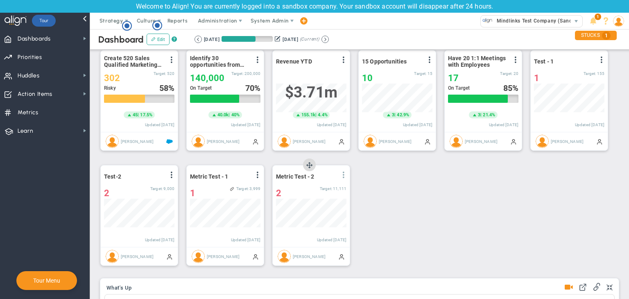
click at [346, 174] on span at bounding box center [343, 174] width 7 height 7
click at [320, 187] on li "Edit" at bounding box center [320, 191] width 58 height 10
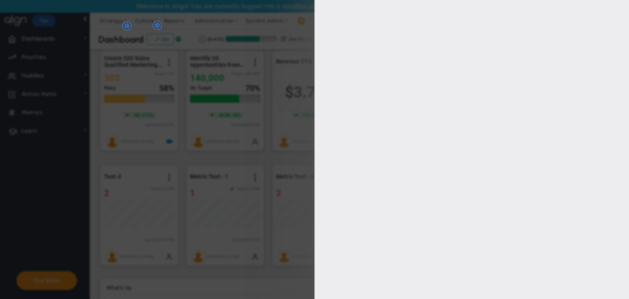
type input "[PERSON_NAME]"
radio input "true"
type input "1"
type input "11111"
checkbox input "true"
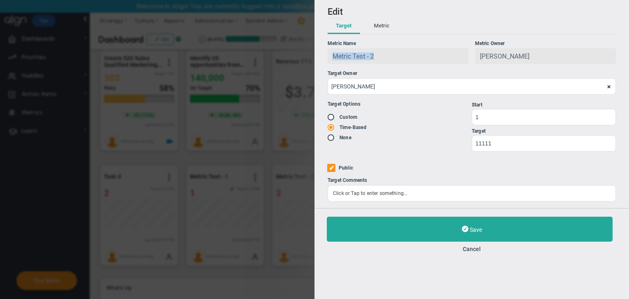
drag, startPoint x: 386, startPoint y: 59, endPoint x: 329, endPoint y: 58, distance: 57.3
click at [329, 58] on div "Metric Test - 2" at bounding box center [397, 56] width 141 height 16
copy span "Metric Test - 2"
click at [471, 249] on button "Cancel" at bounding box center [472, 249] width 290 height 7
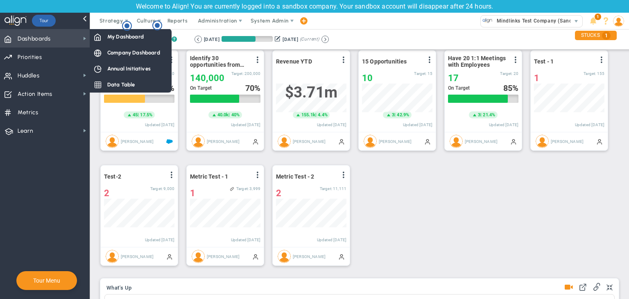
click at [63, 32] on span "Dashboards Dashboards" at bounding box center [45, 38] width 90 height 18
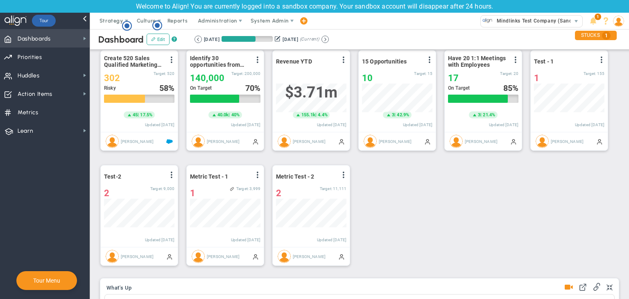
click at [63, 32] on span "Dashboards Dashboards" at bounding box center [45, 38] width 90 height 18
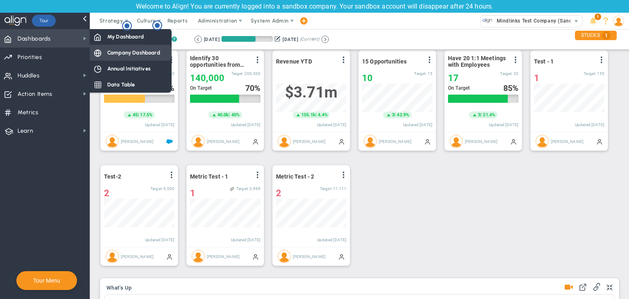
click at [114, 51] on span "Company Dashboard" at bounding box center [133, 53] width 53 height 8
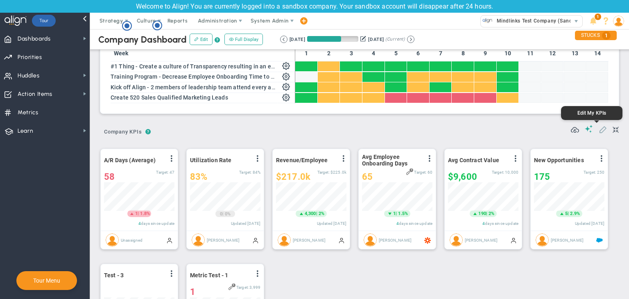
click at [598, 128] on span at bounding box center [602, 129] width 8 height 8
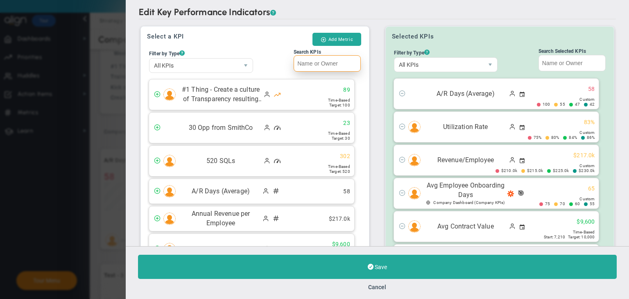
click at [341, 66] on input "Search KPIs" at bounding box center [326, 63] width 67 height 16
paste input "Metric Test - 2"
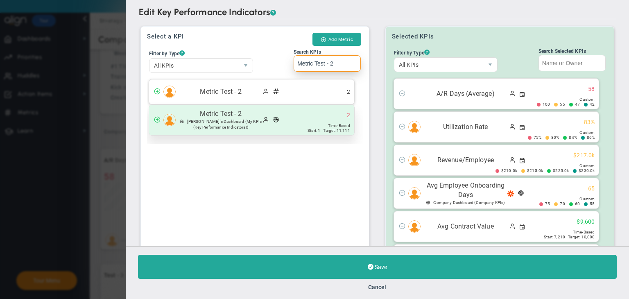
click at [319, 121] on div "Metric Test - 2 [PERSON_NAME]'s Dashboard (My KPIs (Key Performance Indicators)…" at bounding box center [251, 120] width 205 height 30
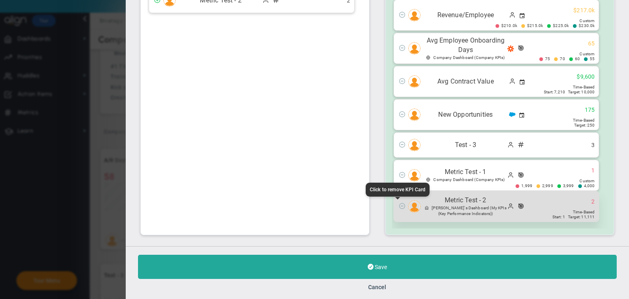
click at [399, 203] on span at bounding box center [402, 205] width 7 height 7
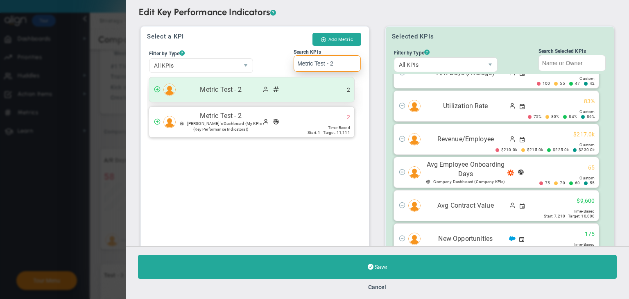
click at [280, 91] on span at bounding box center [278, 90] width 11 height 8
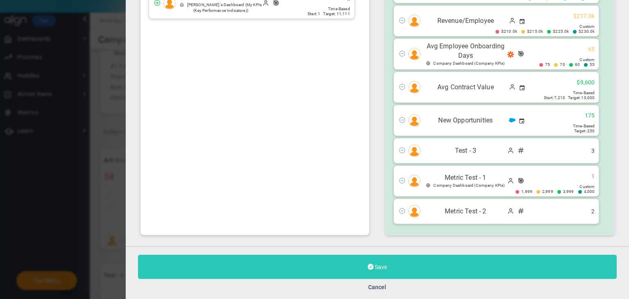
type input "Metric Test - 2"
click at [392, 255] on button "Save" at bounding box center [377, 267] width 478 height 24
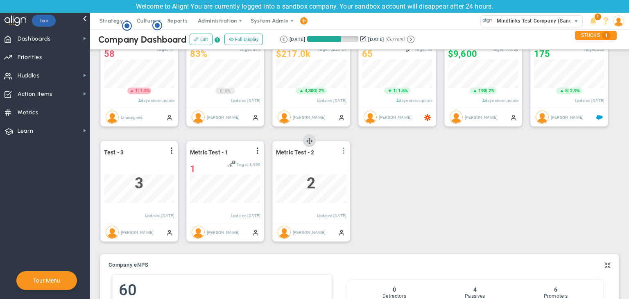
click at [342, 151] on span at bounding box center [343, 150] width 7 height 7
click at [308, 167] on li "Edit" at bounding box center [320, 167] width 58 height 10
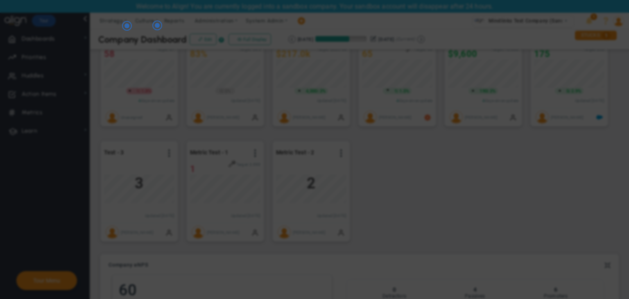
radio input "true"
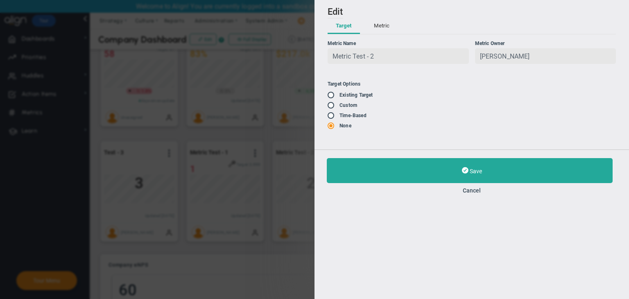
type input "0"
click at [335, 97] on input "radio" at bounding box center [333, 95] width 8 height 7
radio input "true"
type input "1"
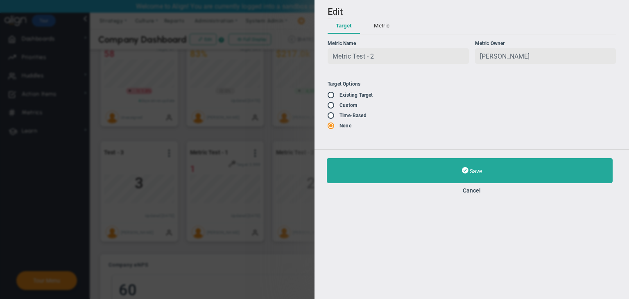
type input "11111"
radio input "false"
radio input "true"
radio input "false"
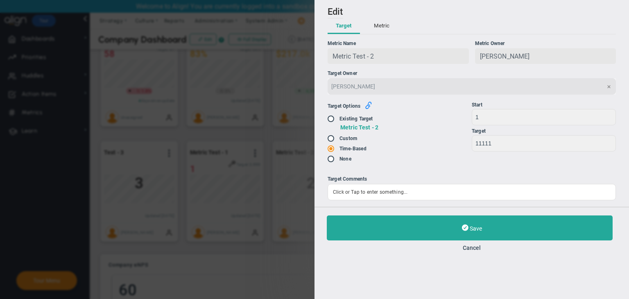
click at [370, 108] on icon "button" at bounding box center [368, 104] width 7 height 7
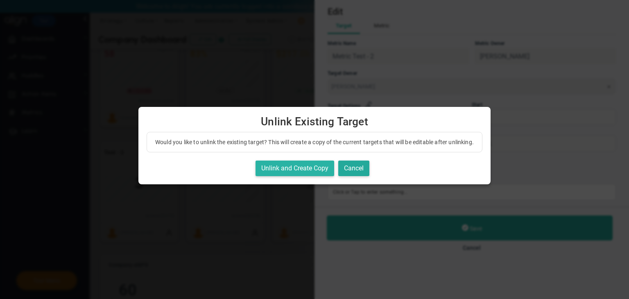
click at [301, 176] on button "Unlink and Create Copy" at bounding box center [294, 168] width 79 height 16
checkbox input "true"
radio input "true"
radio input "false"
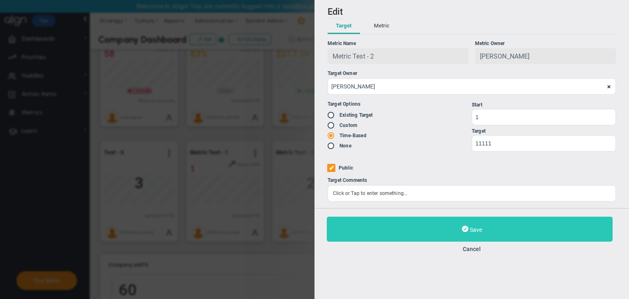
click at [478, 226] on button "Save" at bounding box center [470, 229] width 286 height 25
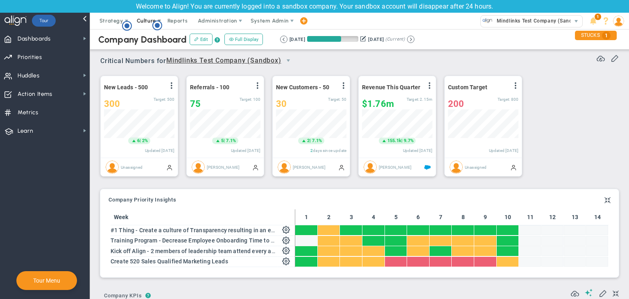
click at [133, 25] on span "Culture" at bounding box center [147, 21] width 33 height 16
click at [125, 27] on circle "Hotspot (open by clicking or pressing space/enter)" at bounding box center [126, 25] width 7 height 7
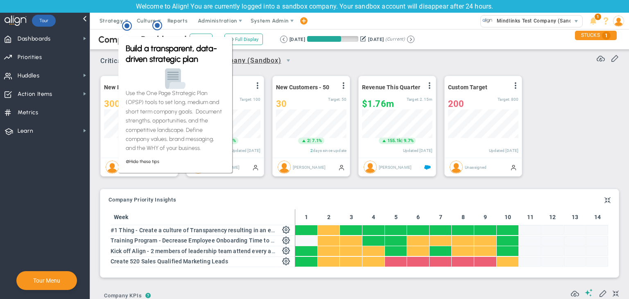
click at [101, 59] on span "Critical Numbers for Mindlinks Test Company (Sandbox) 0" at bounding box center [198, 61] width 197 height 15
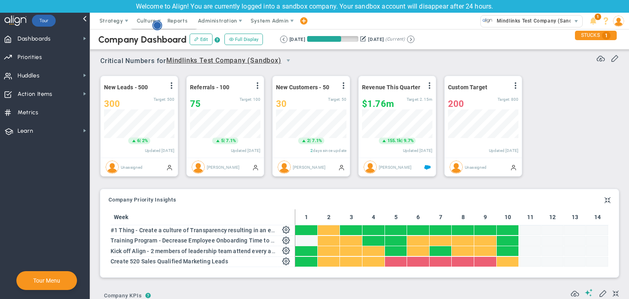
click at [156, 24] on circle "Hotspot (open by clicking or pressing space/enter)" at bounding box center [156, 25] width 7 height 7
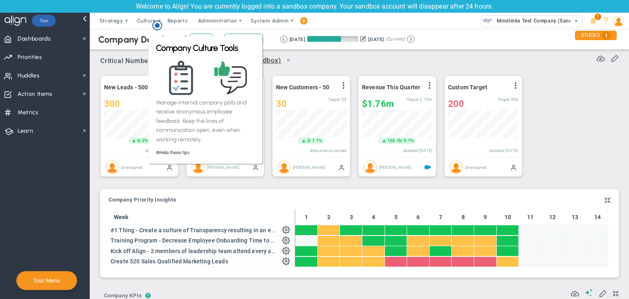
click at [133, 68] on span "Critical Numbers for Mindlinks Test Company (Sandbox) 0" at bounding box center [198, 61] width 197 height 15
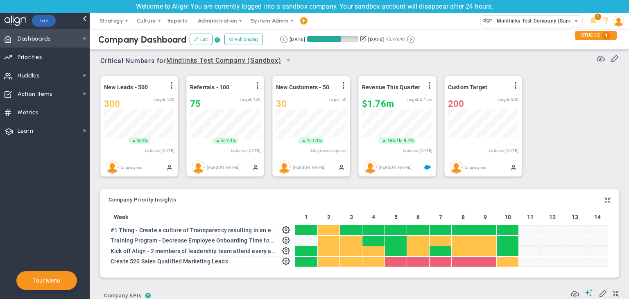
click at [67, 42] on span "Dashboards Dashboards" at bounding box center [45, 38] width 90 height 18
click at [64, 35] on span "Dashboards Dashboards" at bounding box center [45, 38] width 90 height 18
click at [81, 37] on span at bounding box center [84, 38] width 7 height 7
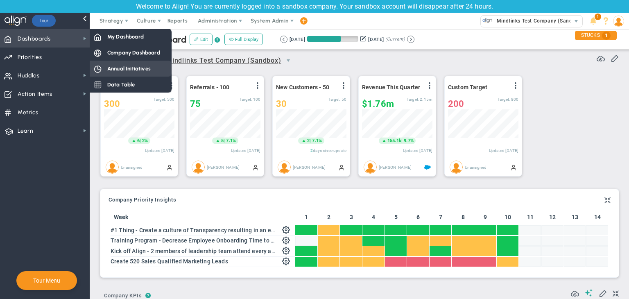
click at [103, 41] on div "My Dashboard" at bounding box center [131, 37] width 82 height 16
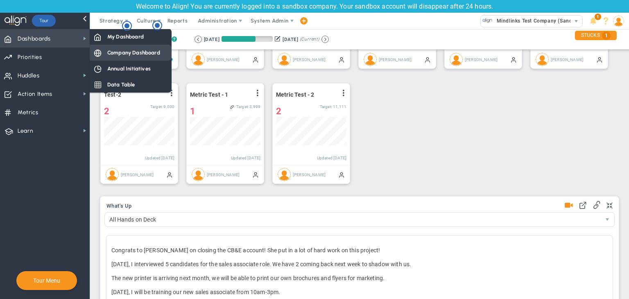
click at [111, 47] on div "Company Dashboard" at bounding box center [131, 53] width 82 height 16
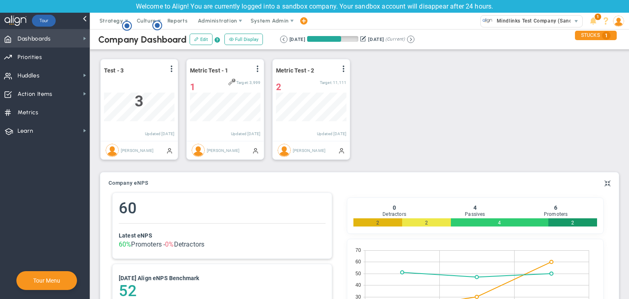
click at [67, 43] on span "Dashboards Dashboards" at bounding box center [45, 38] width 90 height 18
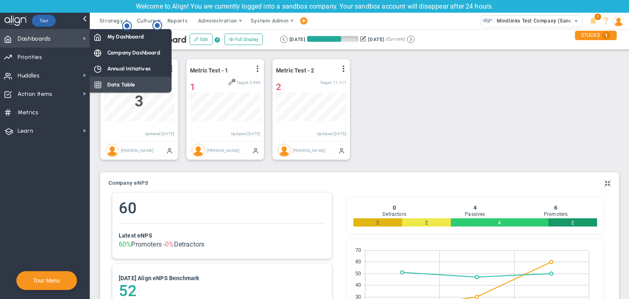
click at [112, 85] on span "Data Table" at bounding box center [121, 85] width 28 height 8
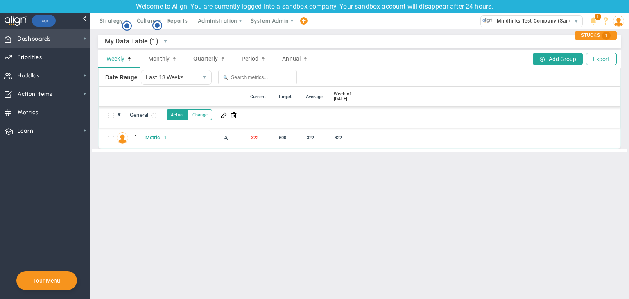
click at [59, 44] on span "Dashboards Dashboards" at bounding box center [45, 38] width 90 height 18
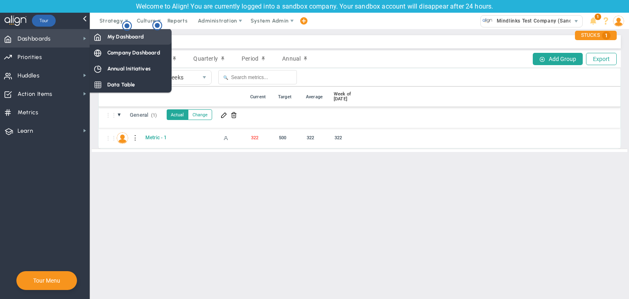
click at [121, 39] on span "My Dashboard" at bounding box center [125, 37] width 36 height 8
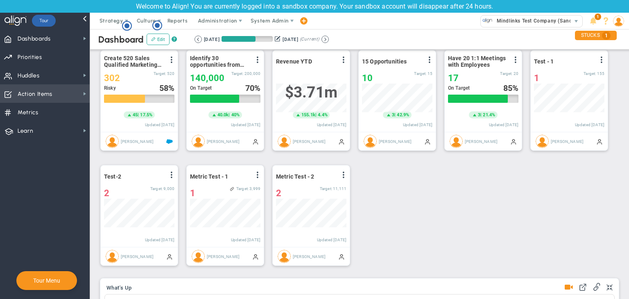
click at [68, 90] on span "Action Items Action Items" at bounding box center [45, 93] width 90 height 18
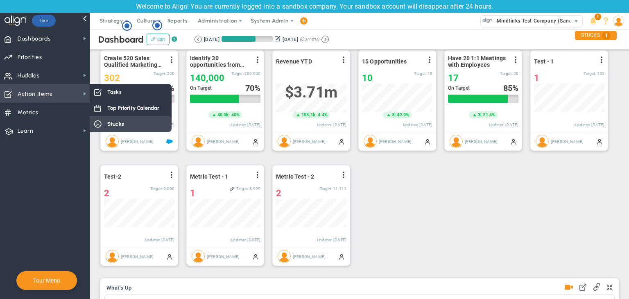
click at [101, 94] on span at bounding box center [97, 91] width 7 height 7
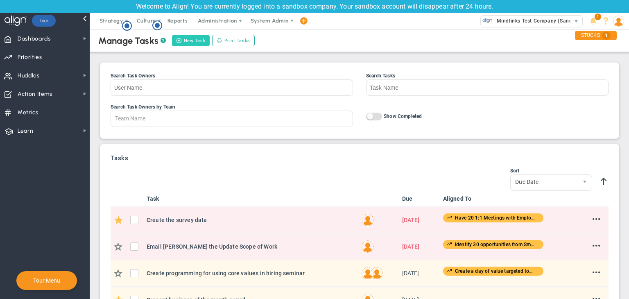
click at [198, 44] on button "New Task" at bounding box center [191, 40] width 38 height 11
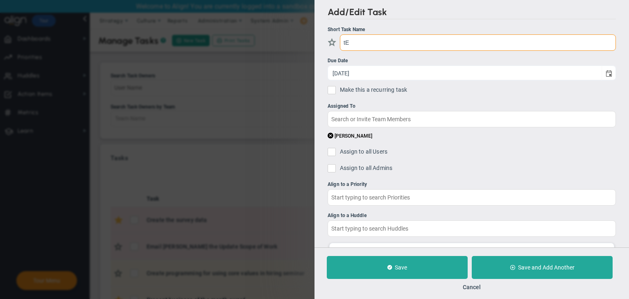
type input "t"
type input "Testing on"
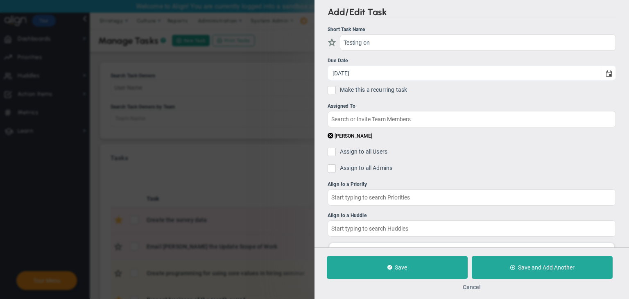
click at [475, 286] on button "Cancel" at bounding box center [471, 287] width 18 height 7
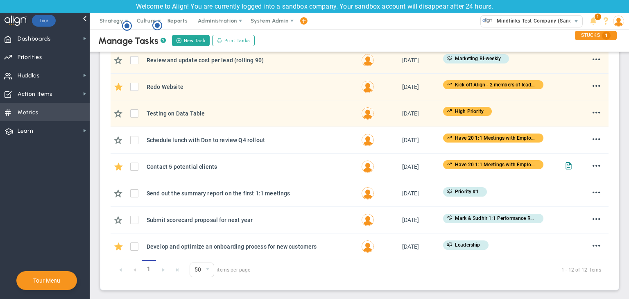
click at [32, 109] on span "Metrics" at bounding box center [28, 112] width 21 height 17
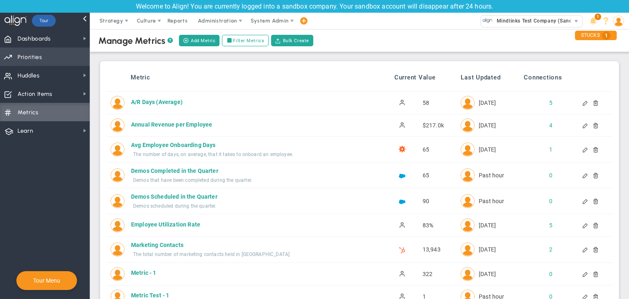
click at [61, 61] on span "Priorities OKR Tree Priorities OKRs" at bounding box center [45, 56] width 90 height 18
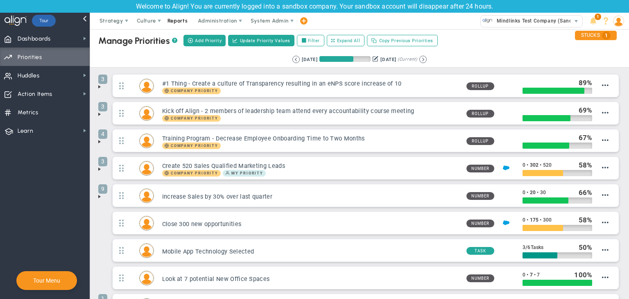
click at [172, 21] on span "Reports" at bounding box center [177, 21] width 29 height 16
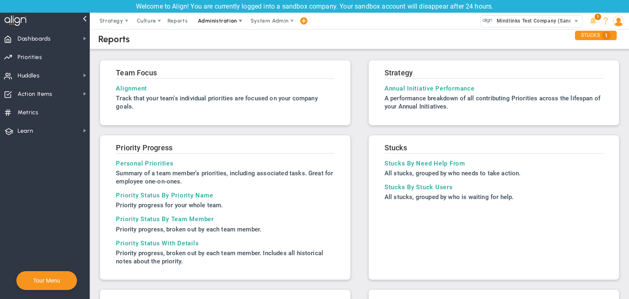
click at [211, 22] on span "Administration" at bounding box center [217, 21] width 39 height 6
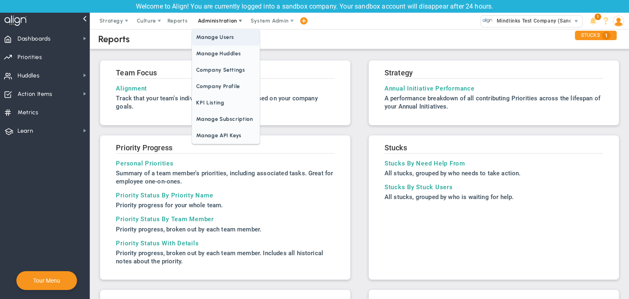
click at [211, 37] on span "Manage Users" at bounding box center [225, 37] width 67 height 16
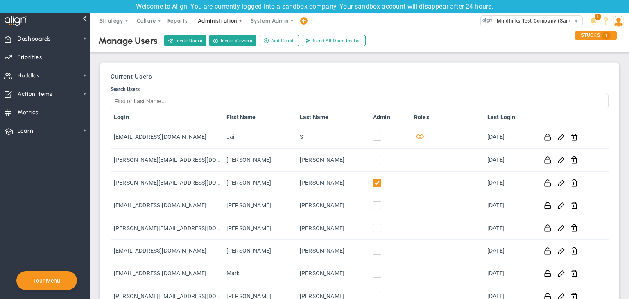
click at [214, 22] on span "Administration" at bounding box center [217, 21] width 39 height 6
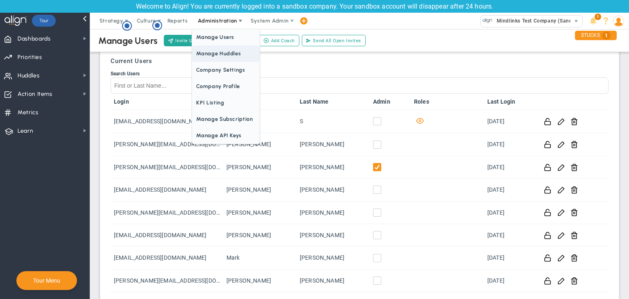
click at [216, 53] on span "Manage Huddles" at bounding box center [225, 53] width 67 height 16
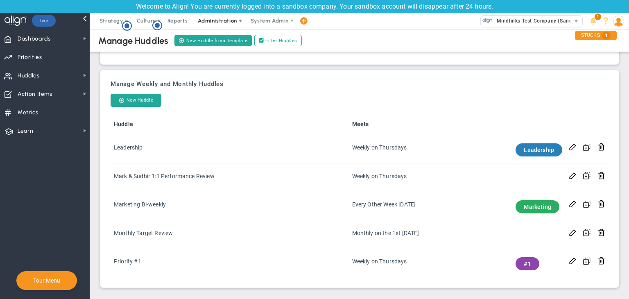
click at [209, 27] on span "Administration" at bounding box center [218, 21] width 52 height 16
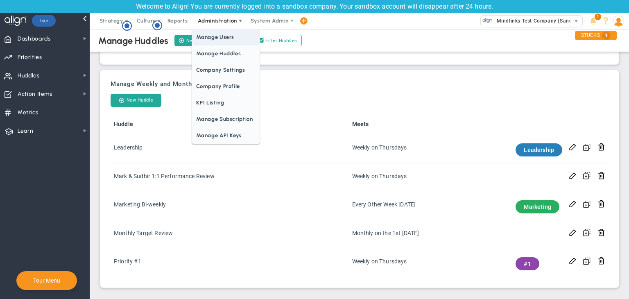
click at [208, 38] on span "Manage Users" at bounding box center [225, 37] width 67 height 16
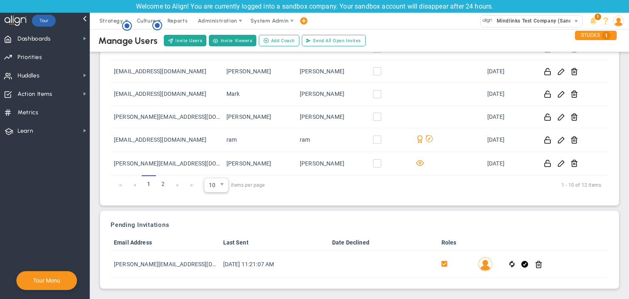
click at [208, 185] on span "10" at bounding box center [210, 185] width 12 height 14
click at [212, 246] on li "50" at bounding box center [216, 252] width 24 height 17
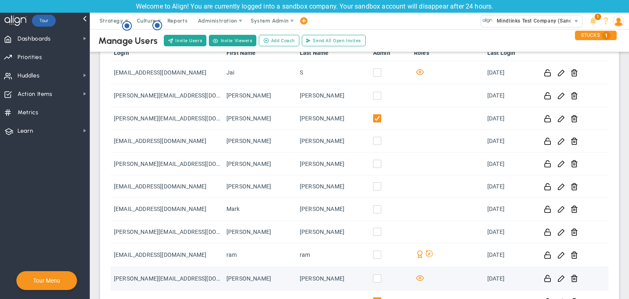
scroll to position [18, 0]
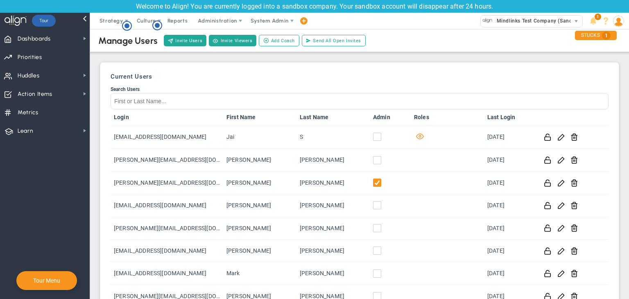
click at [186, 46] on div "Invite Users Invite Viewers Add Coach Update Coach Invite Coaching Staff Send A…" at bounding box center [264, 41] width 204 height 14
click at [189, 41] on button "Invite Users" at bounding box center [185, 40] width 43 height 11
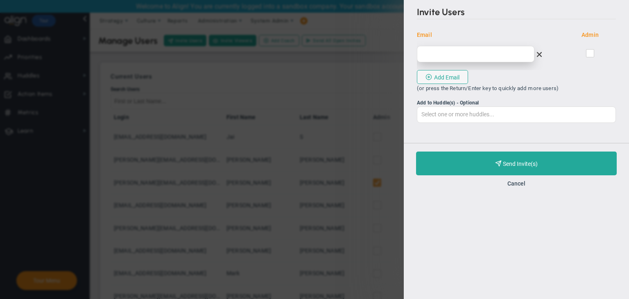
click at [428, 55] on input "email" at bounding box center [475, 54] width 117 height 16
type input "ch"
click at [523, 183] on button "Cancel" at bounding box center [516, 183] width 18 height 7
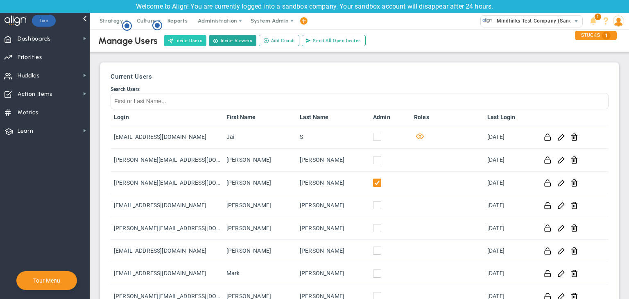
click at [183, 43] on button "Invite Users" at bounding box center [185, 40] width 43 height 11
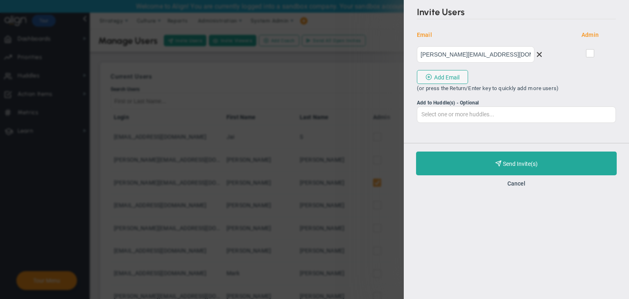
type input "[PERSON_NAME][EMAIL_ADDRESS][DOMAIN_NAME]"
click at [591, 54] on input "checkbox" at bounding box center [590, 55] width 5 height 8
checkbox input "true"
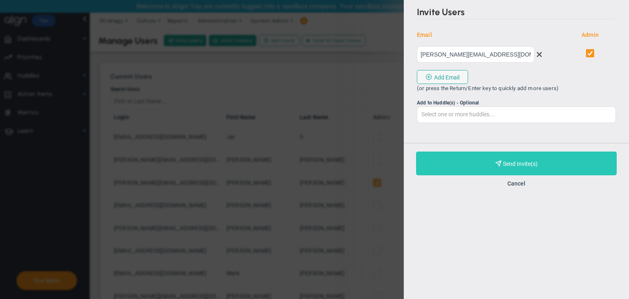
click at [563, 164] on button "Purchase and Send Invite(s) Validating Invite..." at bounding box center [516, 163] width 201 height 24
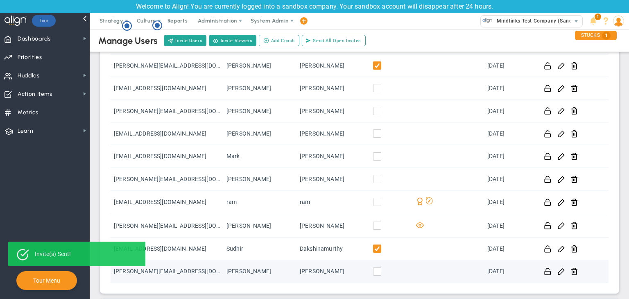
scroll to position [205, 0]
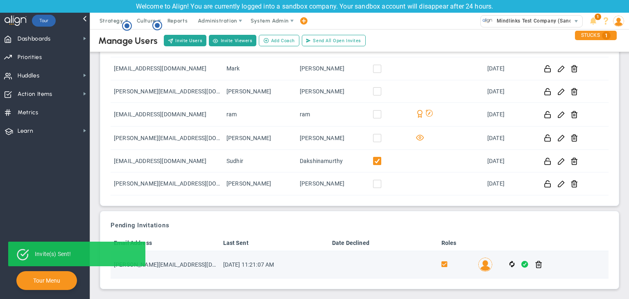
click at [521, 262] on span at bounding box center [524, 263] width 7 height 9
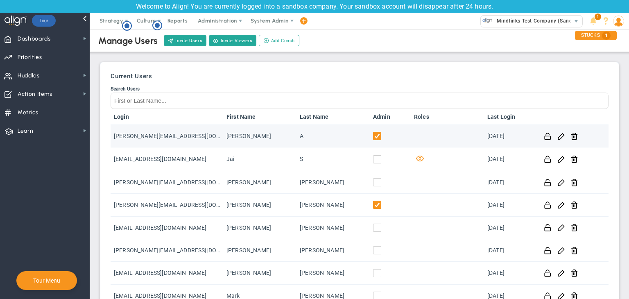
scroll to position [0, 0]
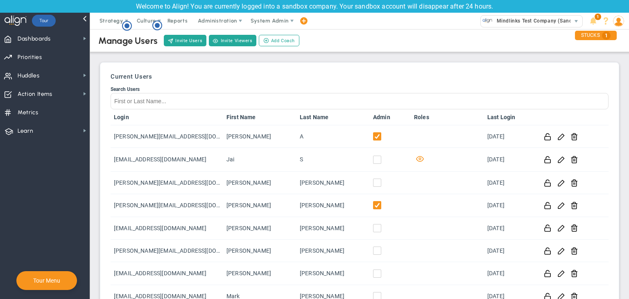
click at [624, 25] on span at bounding box center [618, 21] width 13 height 16
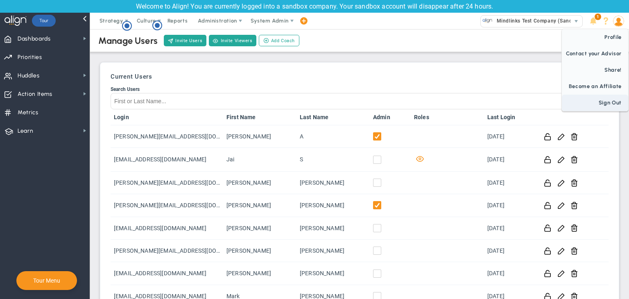
click at [614, 97] on span "Sign Out" at bounding box center [595, 103] width 66 height 16
